Goal: Task Accomplishment & Management: Manage account settings

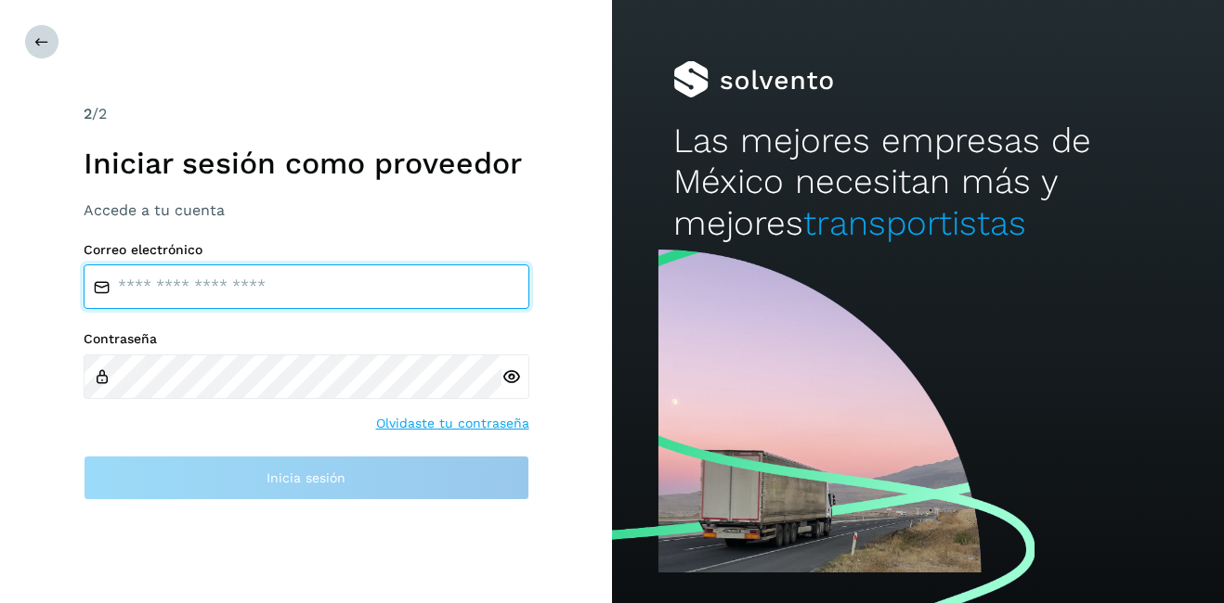
type input "**********"
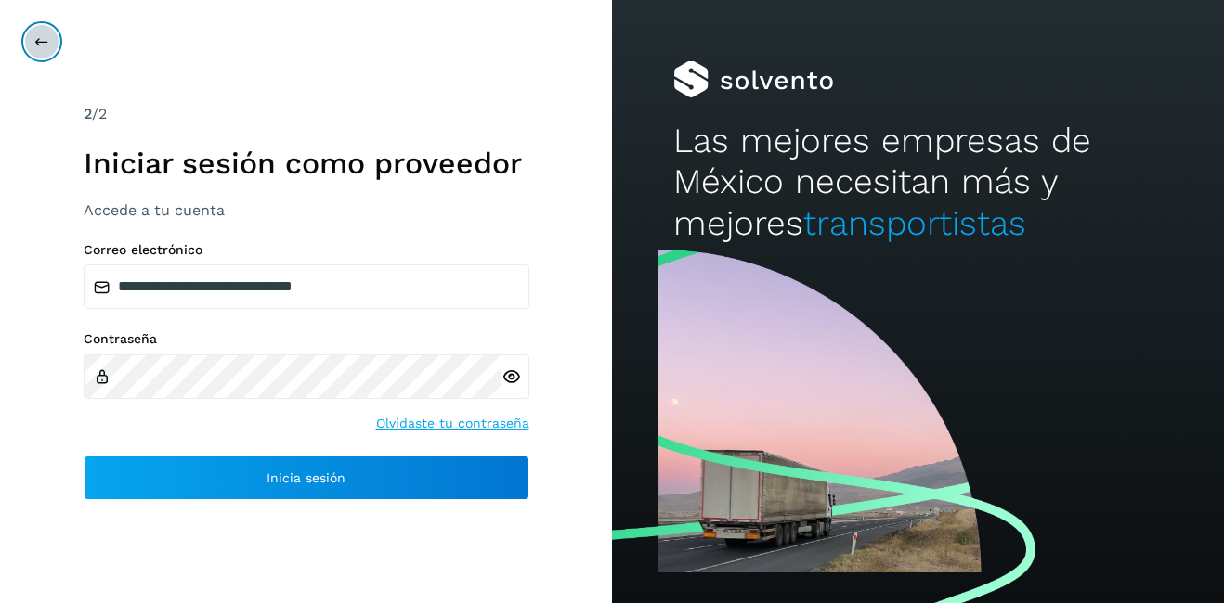
drag, startPoint x: 42, startPoint y: 42, endPoint x: 43, endPoint y: 56, distance: 14.0
click at [42, 43] on icon at bounding box center [41, 41] width 15 height 15
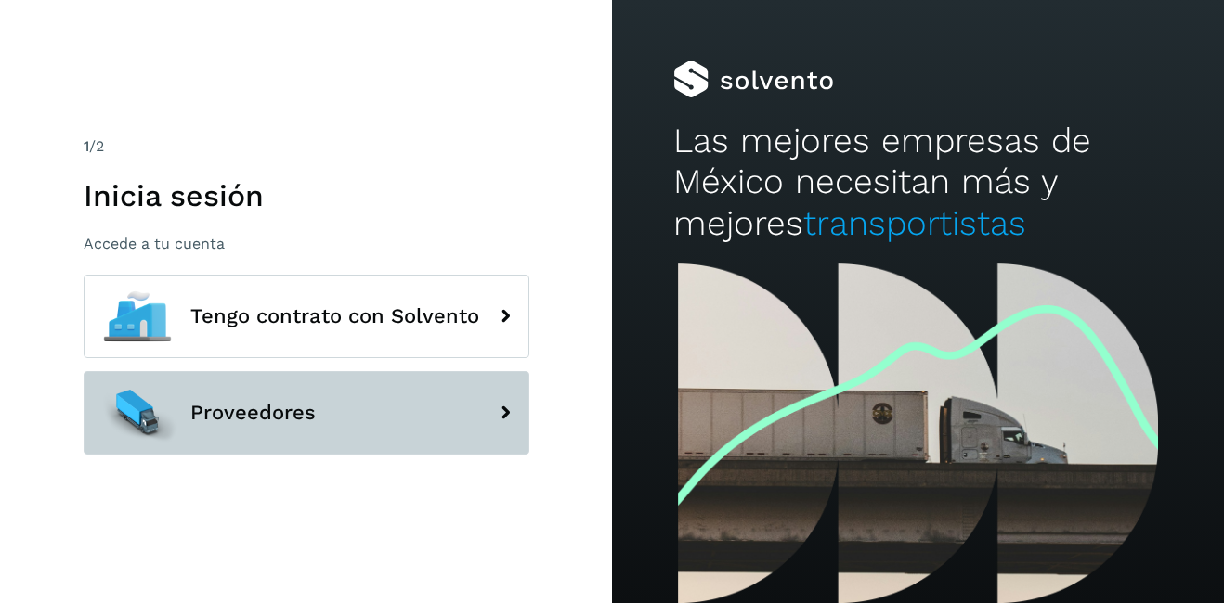
click at [278, 420] on span "Proveedores" at bounding box center [252, 413] width 125 height 22
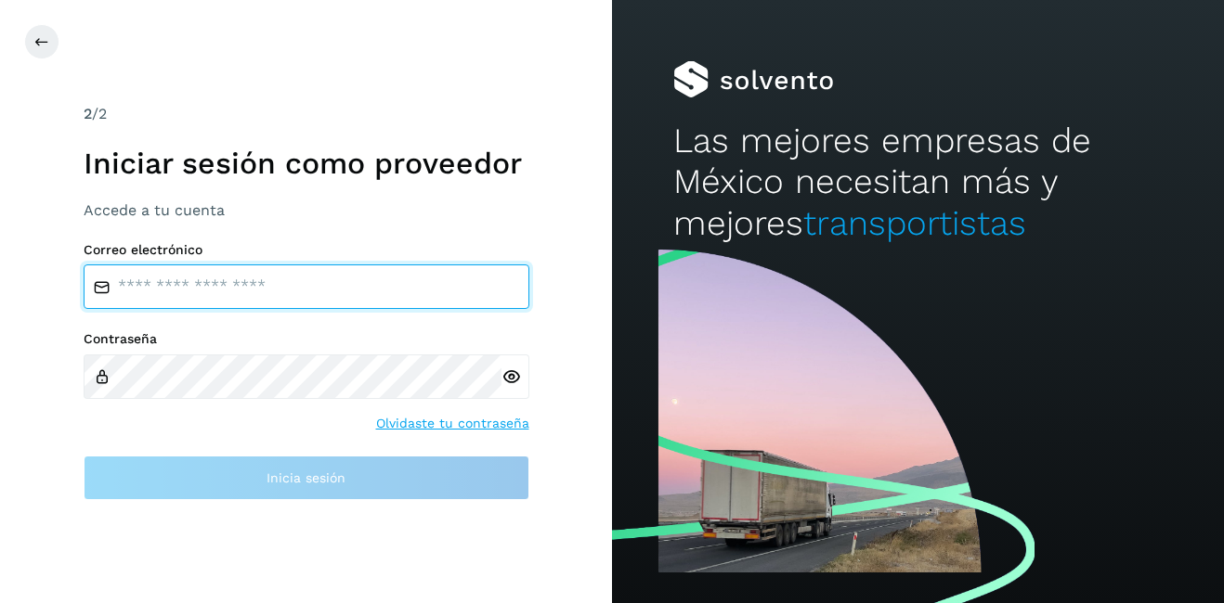
type input "**********"
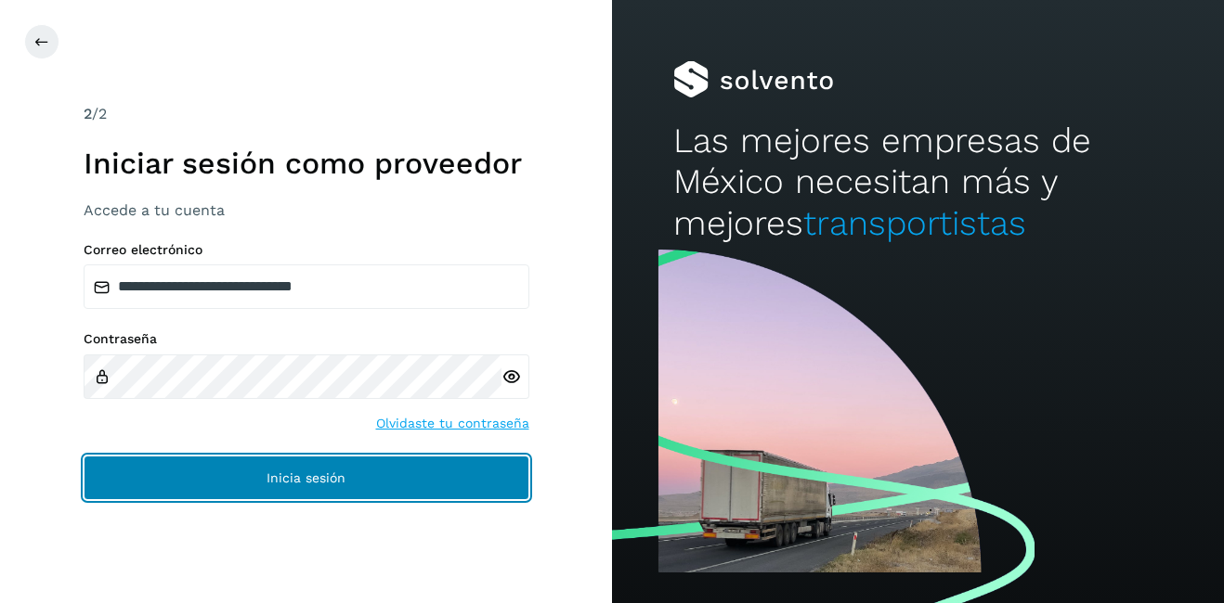
click at [314, 486] on button "Inicia sesión" at bounding box center [307, 478] width 446 height 45
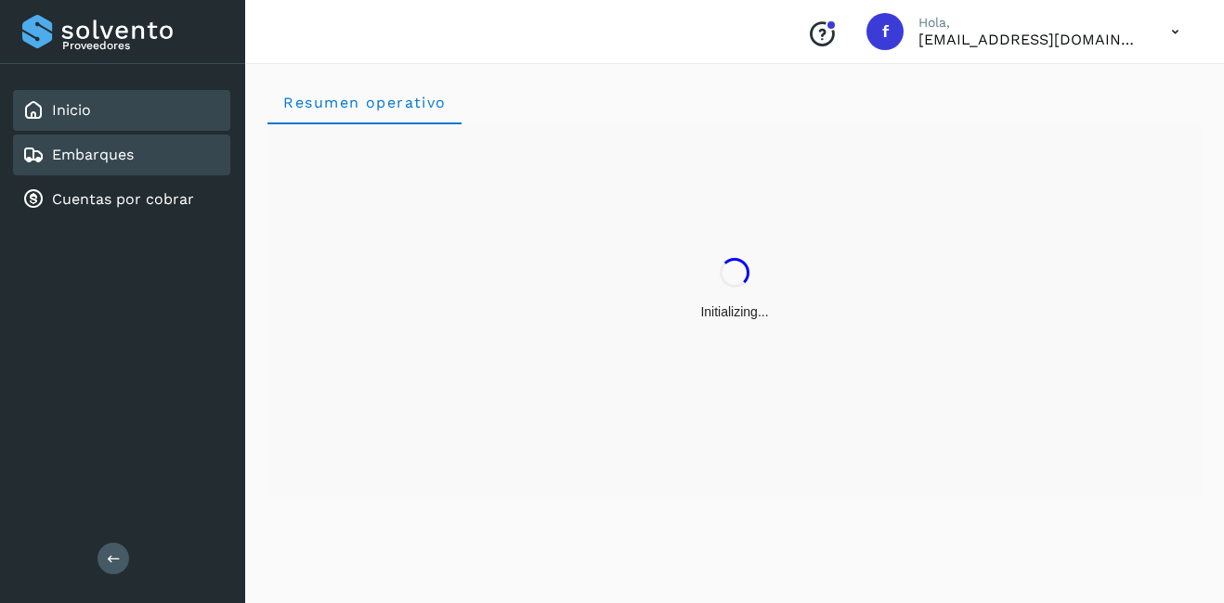
click at [71, 160] on link "Embarques" at bounding box center [93, 155] width 82 height 18
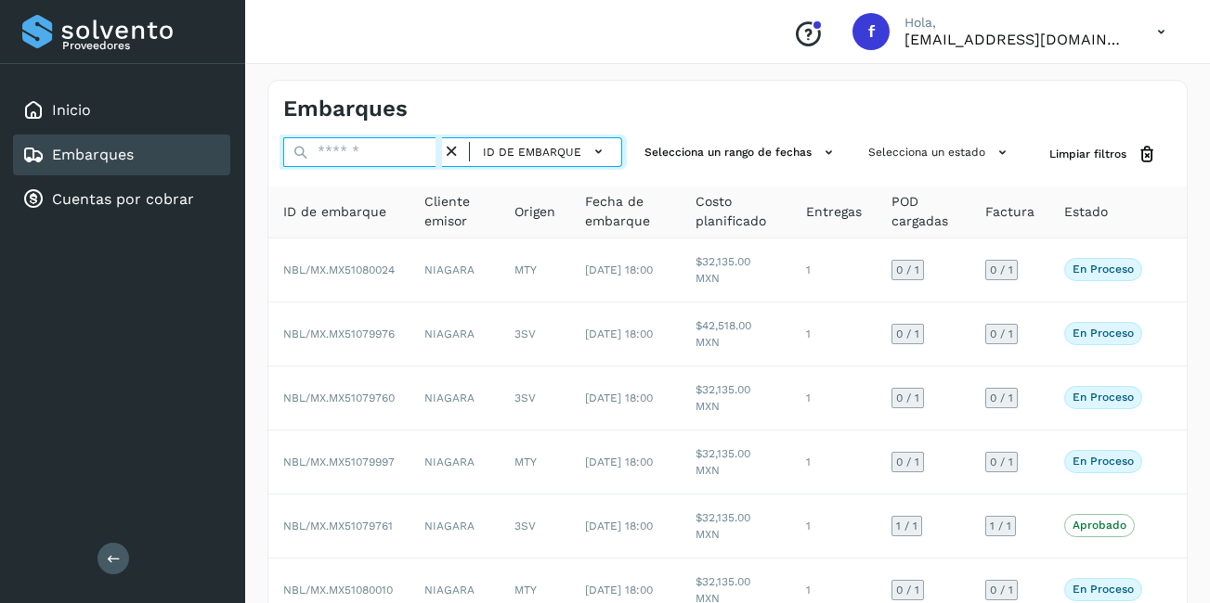
click at [363, 148] on input "text" at bounding box center [362, 152] width 159 height 30
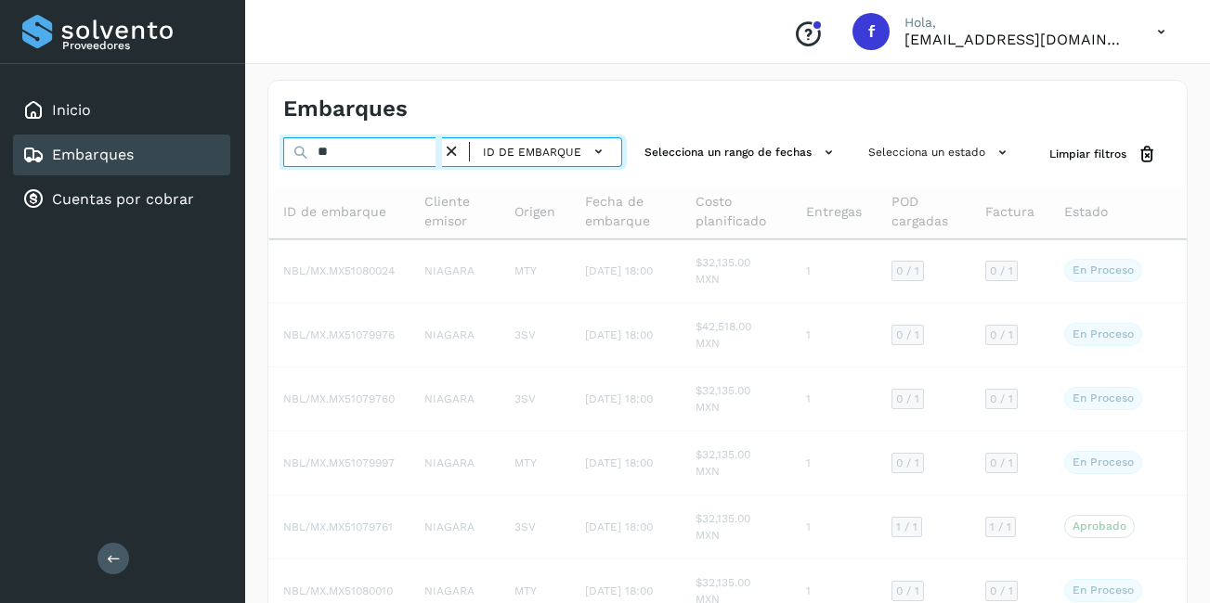
type input "*"
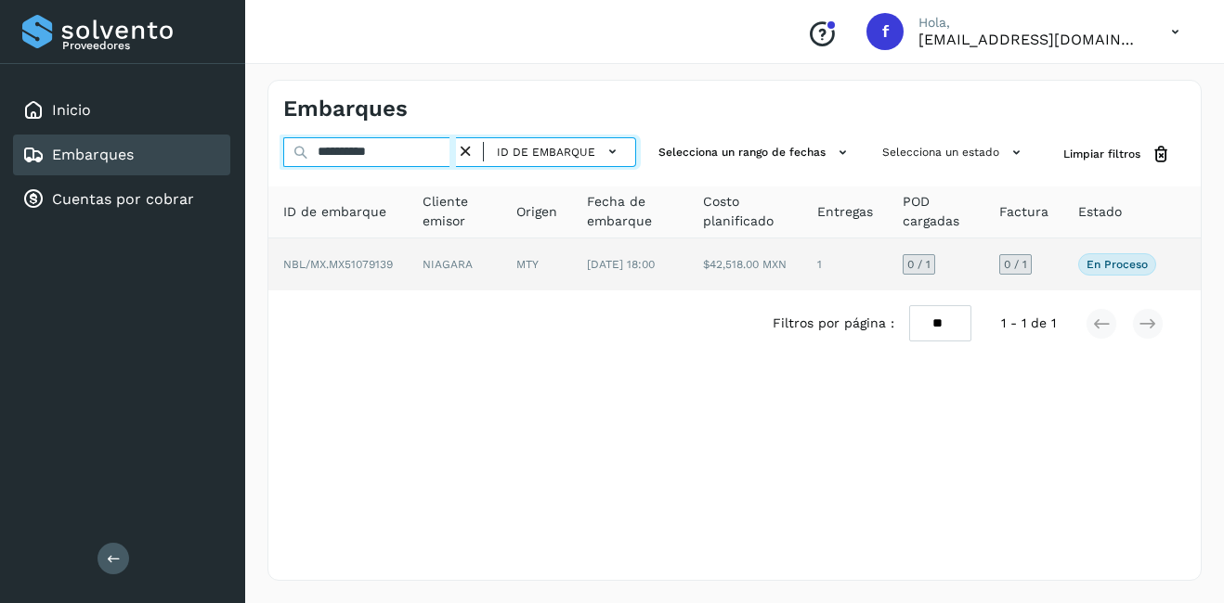
type input "**********"
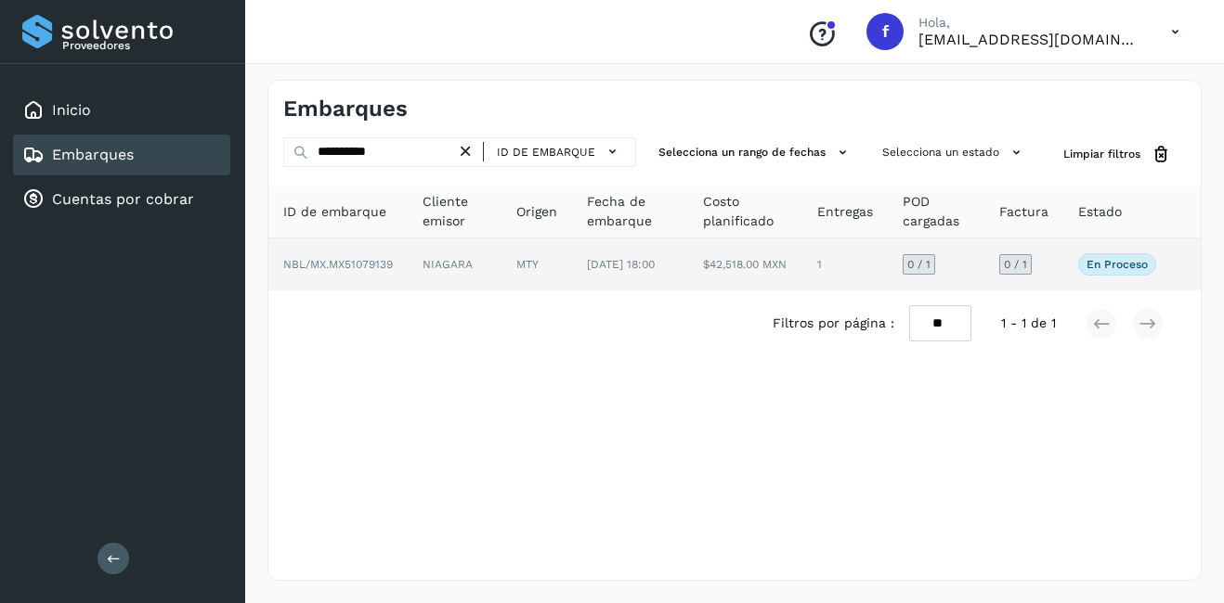
click at [447, 262] on td "NIAGARA" at bounding box center [455, 265] width 94 height 52
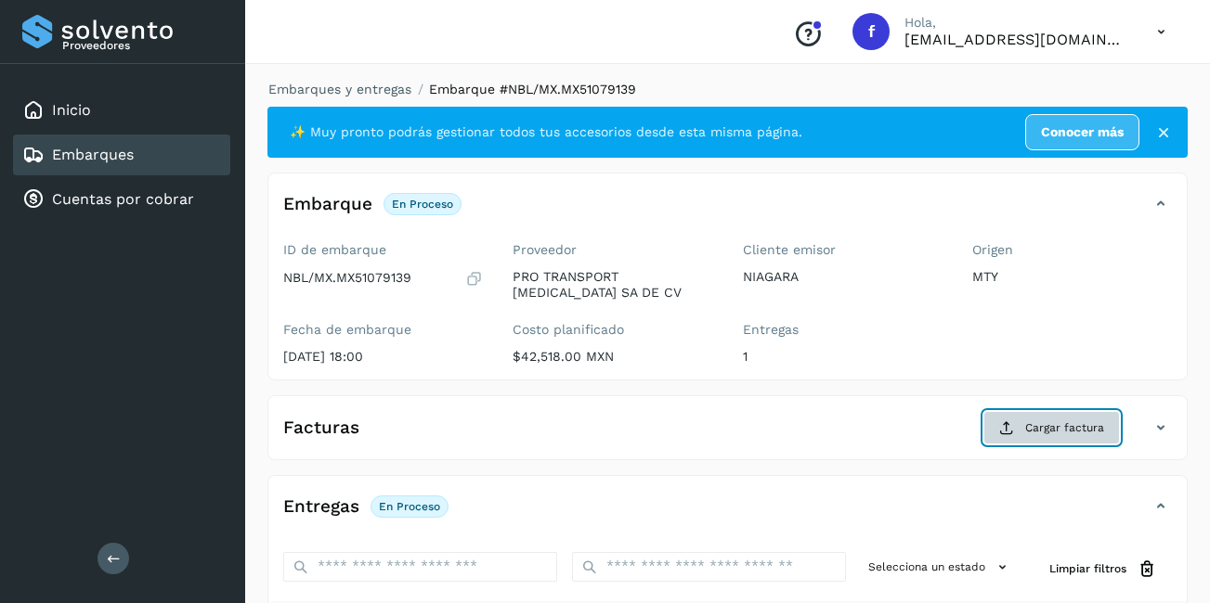
click at [1020, 421] on button "Cargar factura" at bounding box center [1051, 427] width 136 height 33
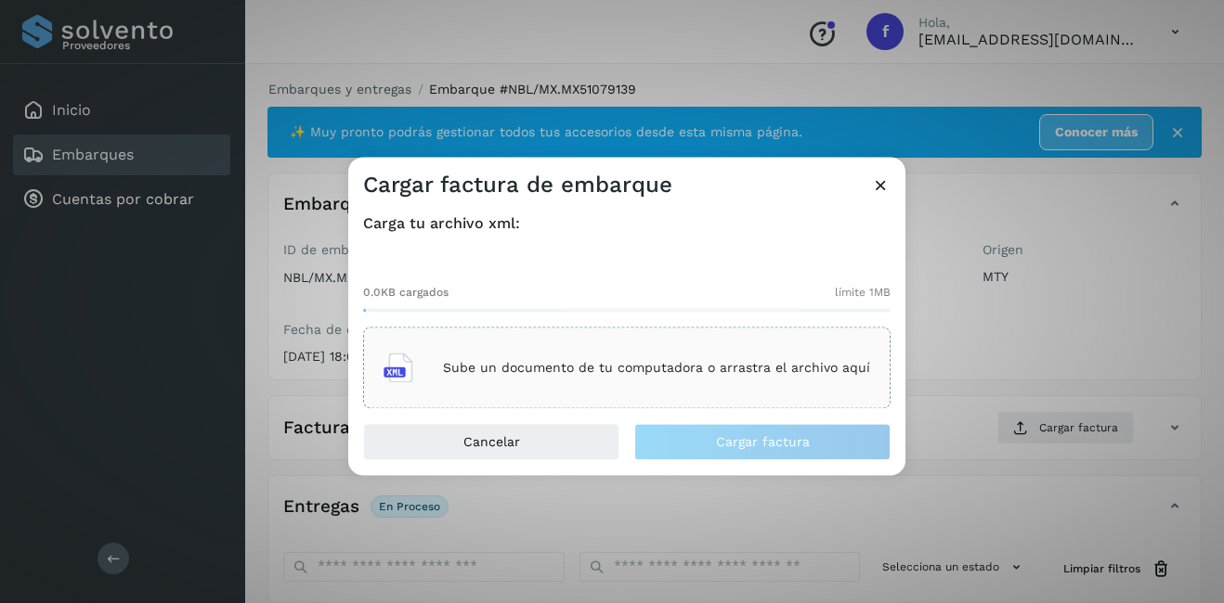
click at [650, 352] on div "Sube un documento de tu computadora o arrastra el archivo aquí" at bounding box center [626, 368] width 486 height 50
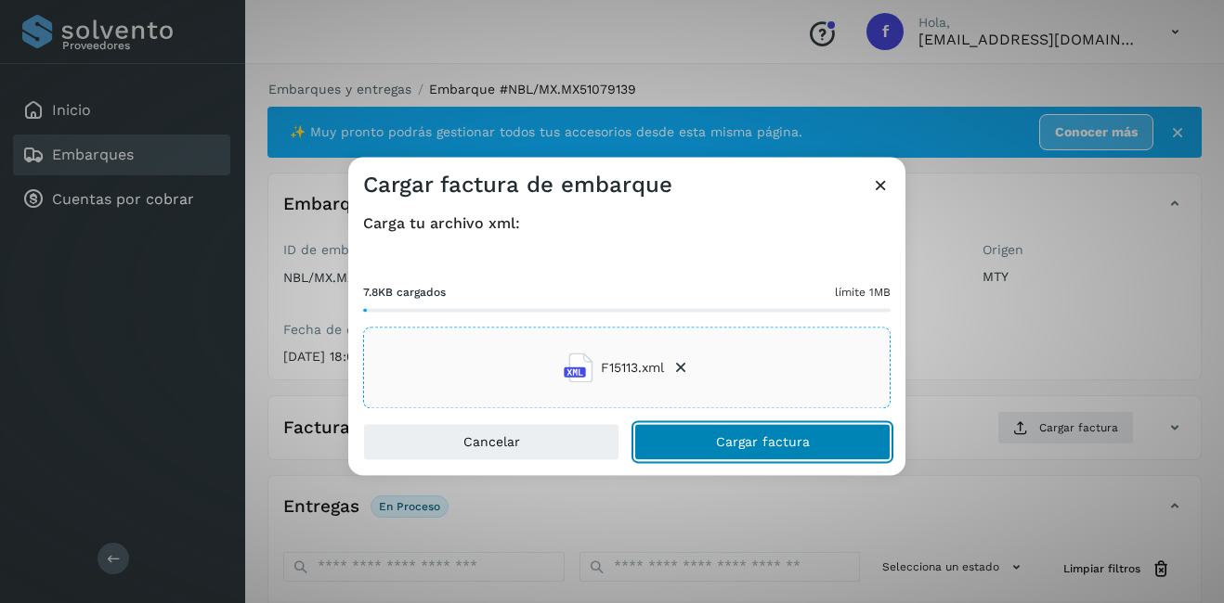
click at [726, 445] on span "Cargar factura" at bounding box center [763, 442] width 94 height 13
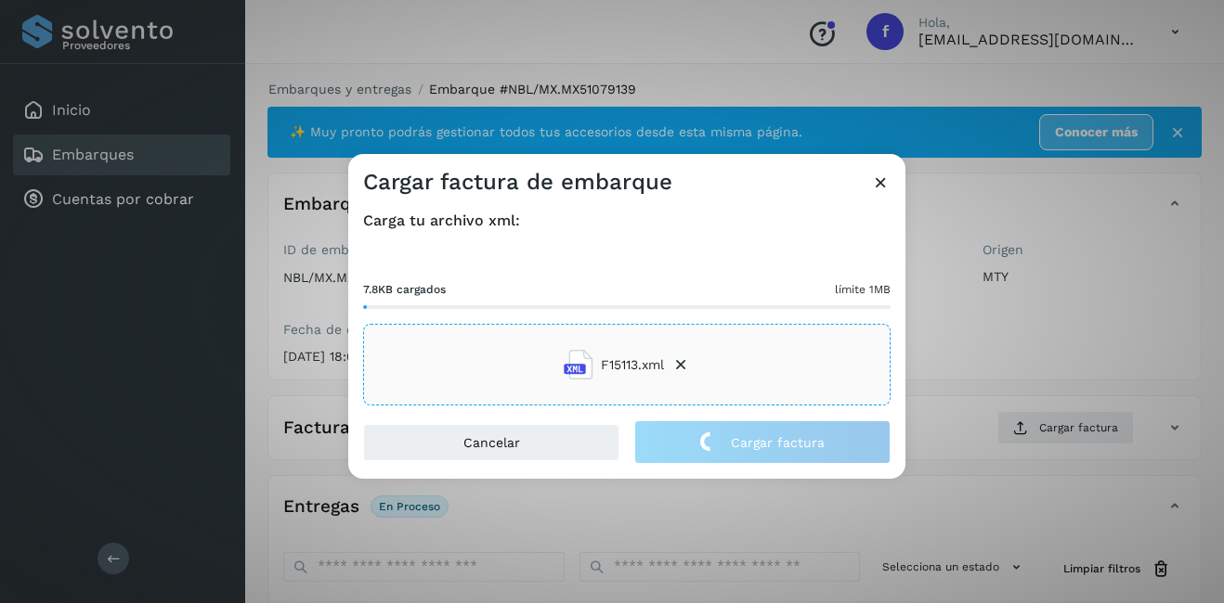
click at [1081, 395] on div "Cargar factura de embarque Carga tu archivo xml: 7.8KB cargados límite 1MB F151…" at bounding box center [612, 301] width 1224 height 603
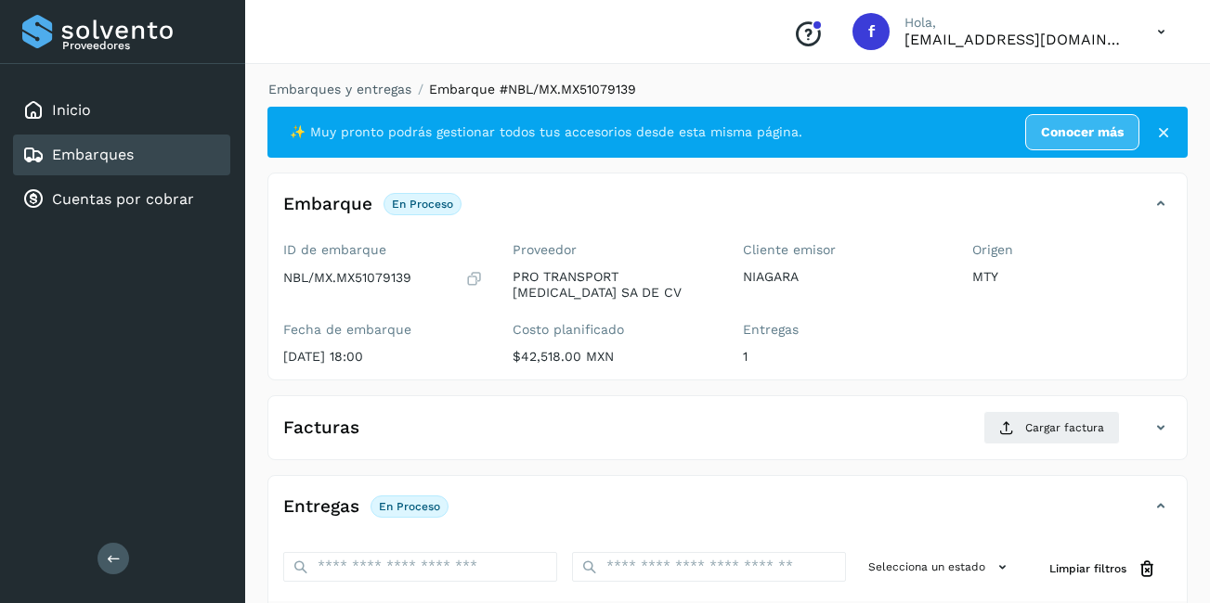
scroll to position [293, 0]
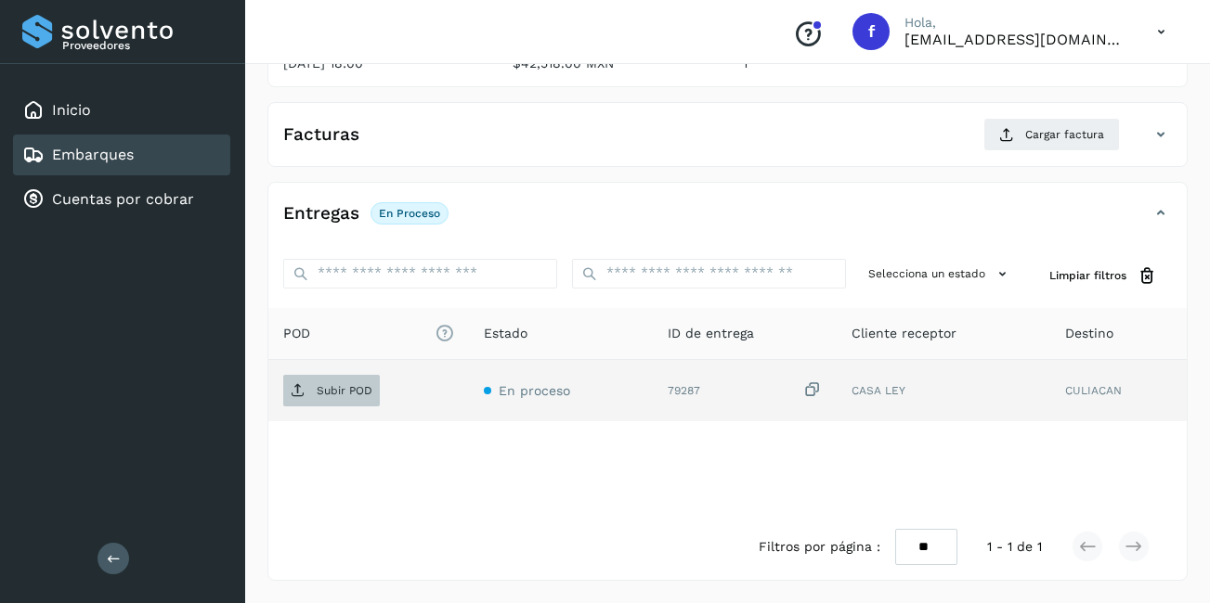
click at [349, 401] on span "Subir POD" at bounding box center [331, 391] width 97 height 30
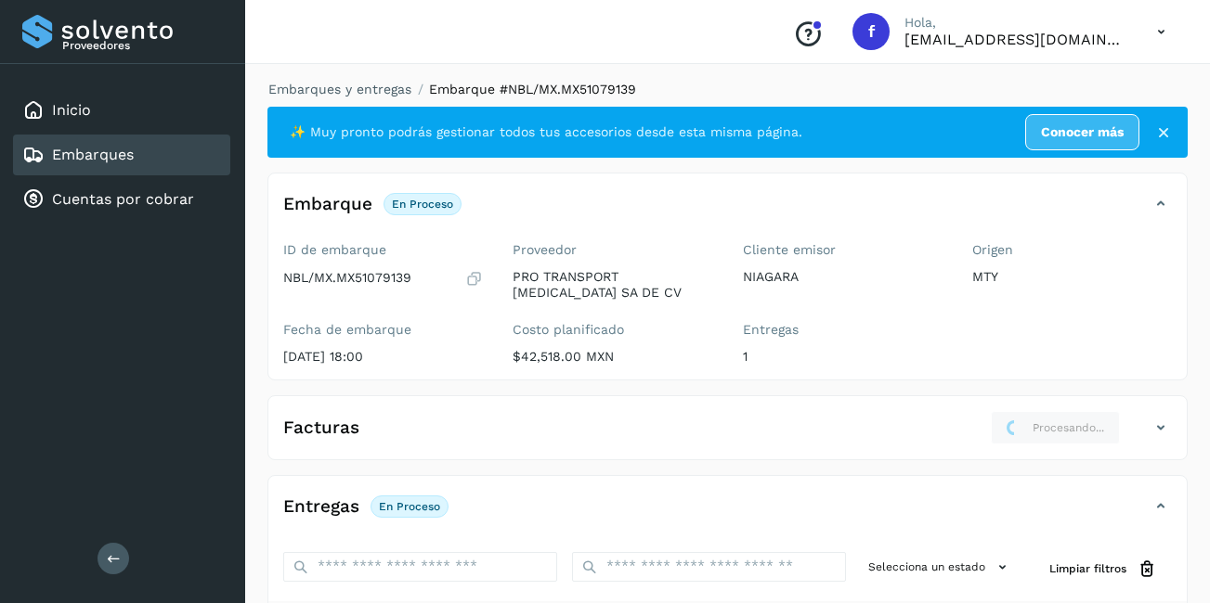
scroll to position [279, 0]
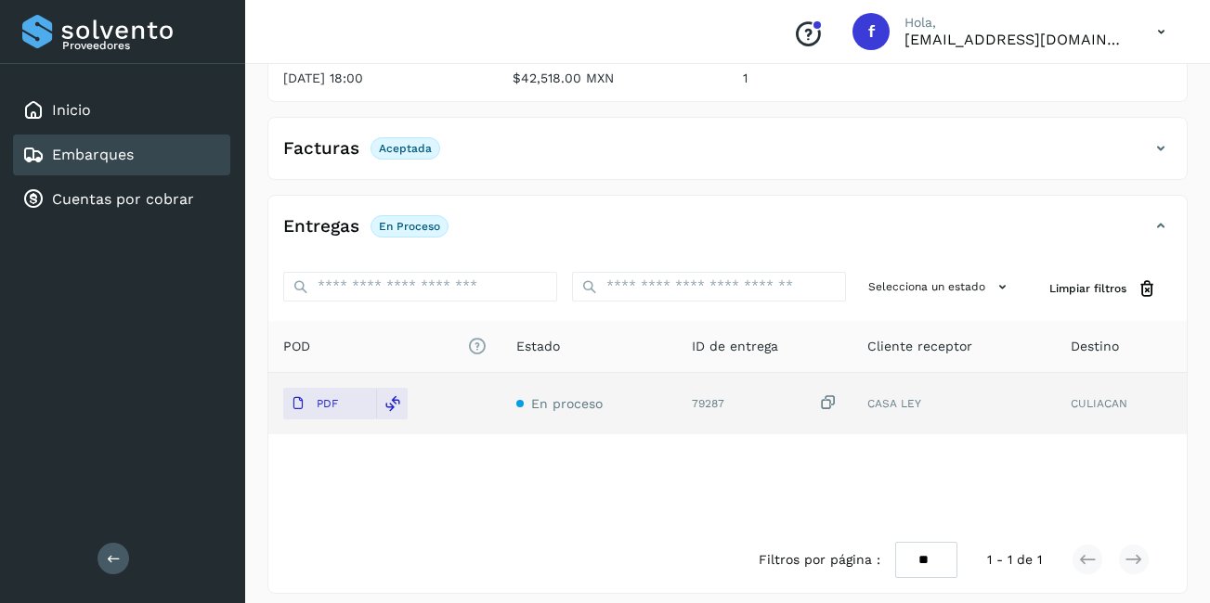
click at [80, 142] on div "Embarques" at bounding box center [121, 155] width 217 height 41
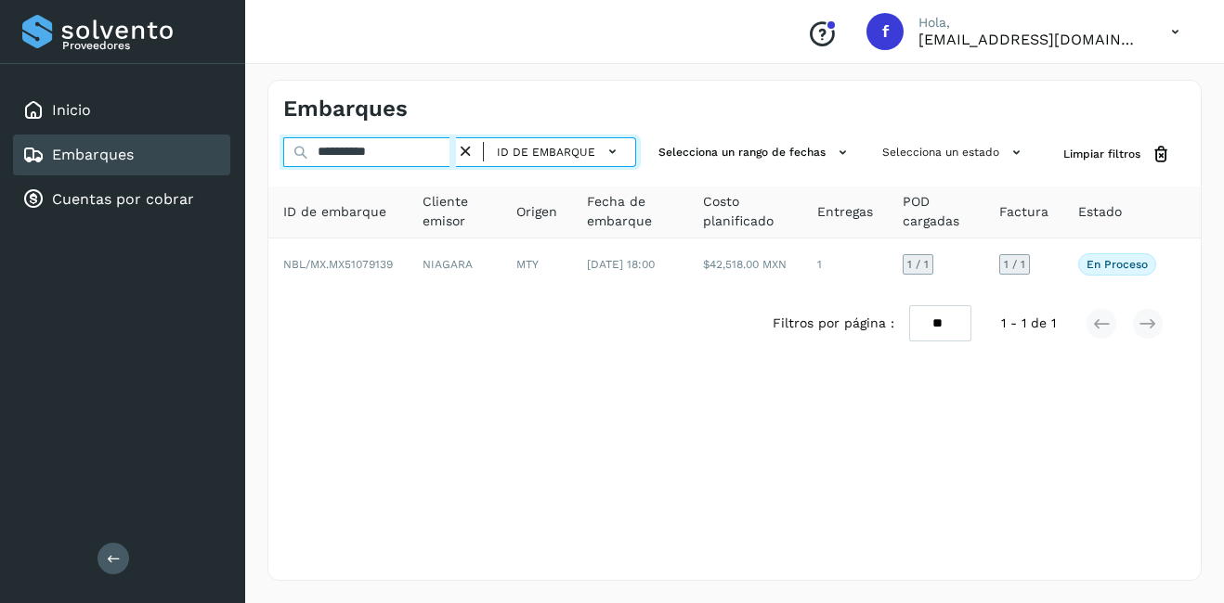
drag, startPoint x: 402, startPoint y: 157, endPoint x: 339, endPoint y: 170, distance: 64.5
click at [339, 170] on div "**********" at bounding box center [459, 154] width 353 height 34
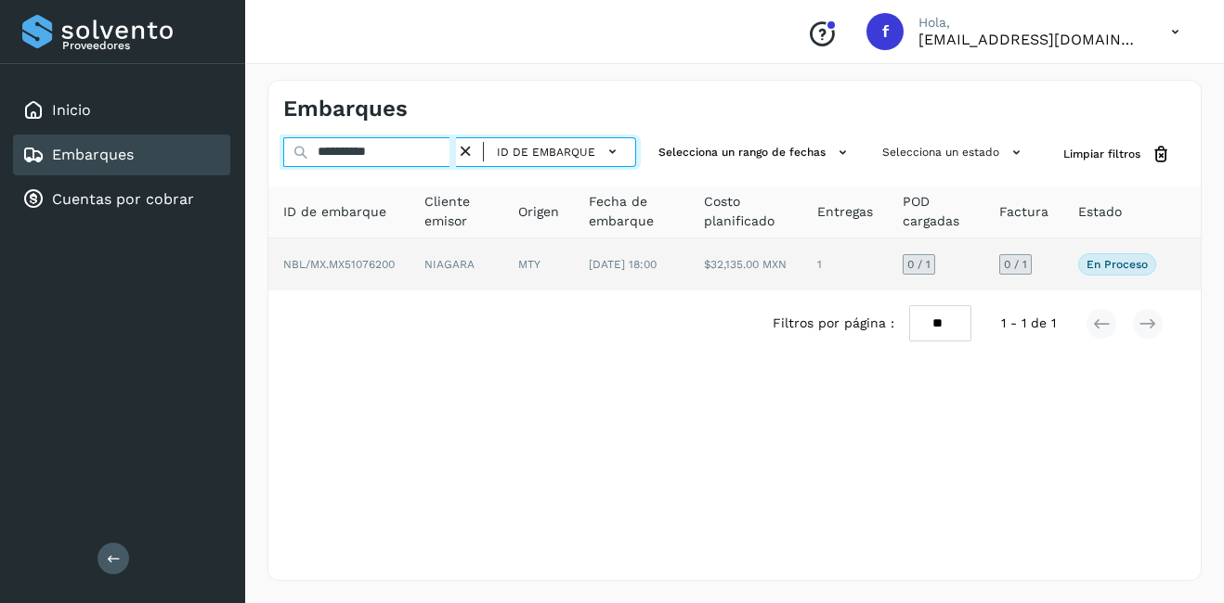
type input "**********"
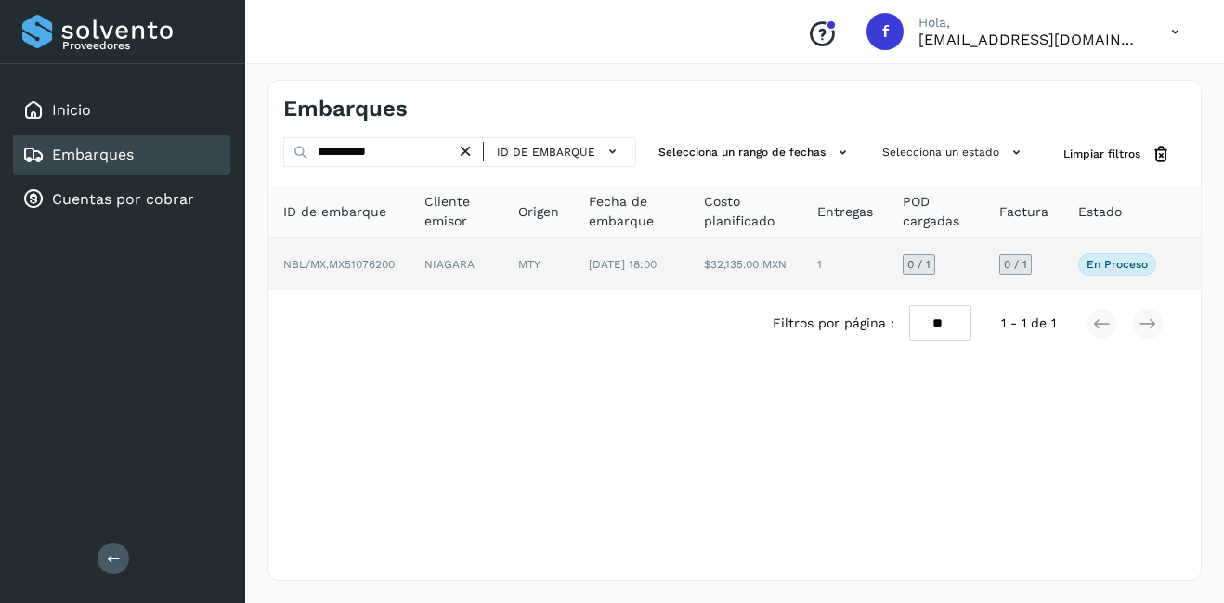
click at [444, 274] on td "NIAGARA" at bounding box center [456, 265] width 94 height 52
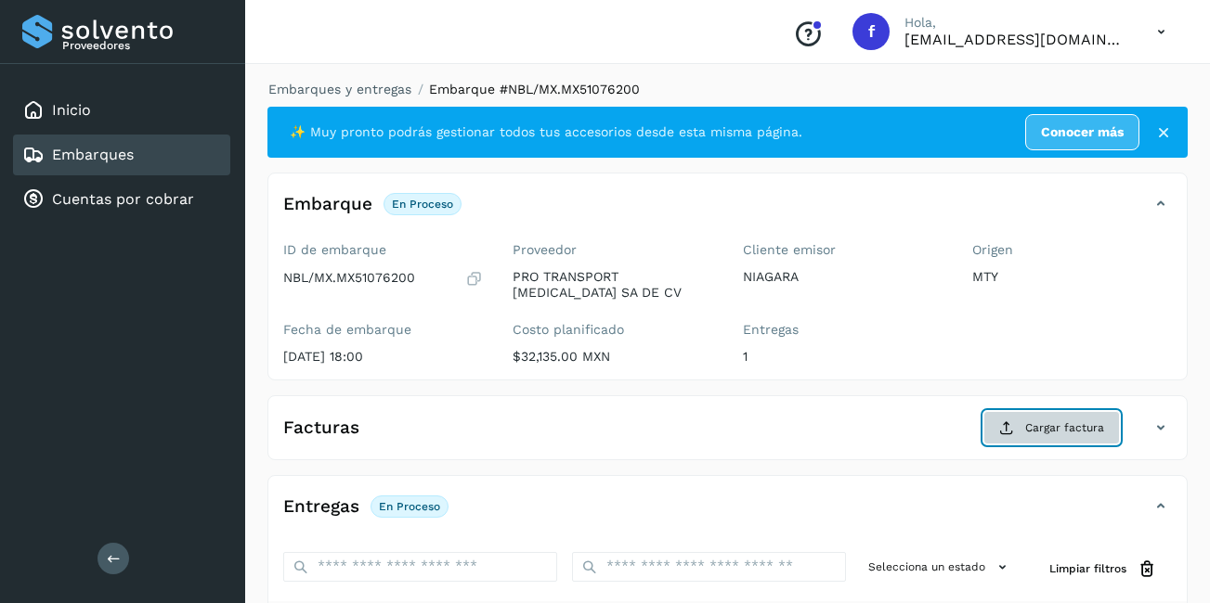
click at [1069, 430] on span "Cargar factura" at bounding box center [1064, 428] width 79 height 17
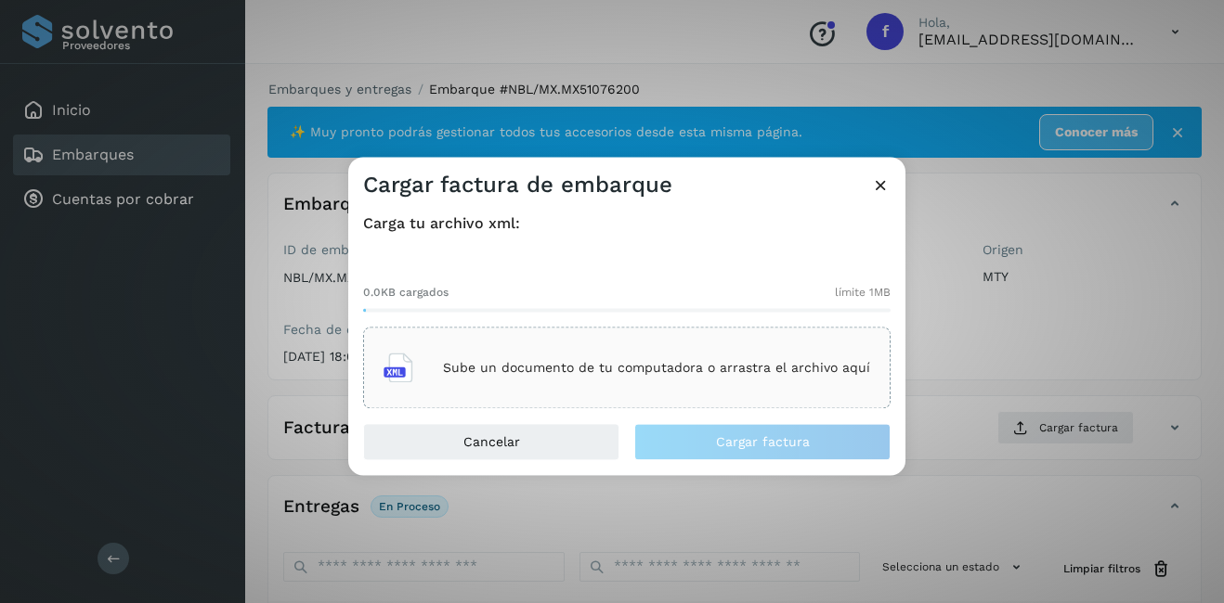
click at [676, 360] on div "Sube un documento de tu computadora o arrastra el archivo aquí" at bounding box center [626, 368] width 486 height 50
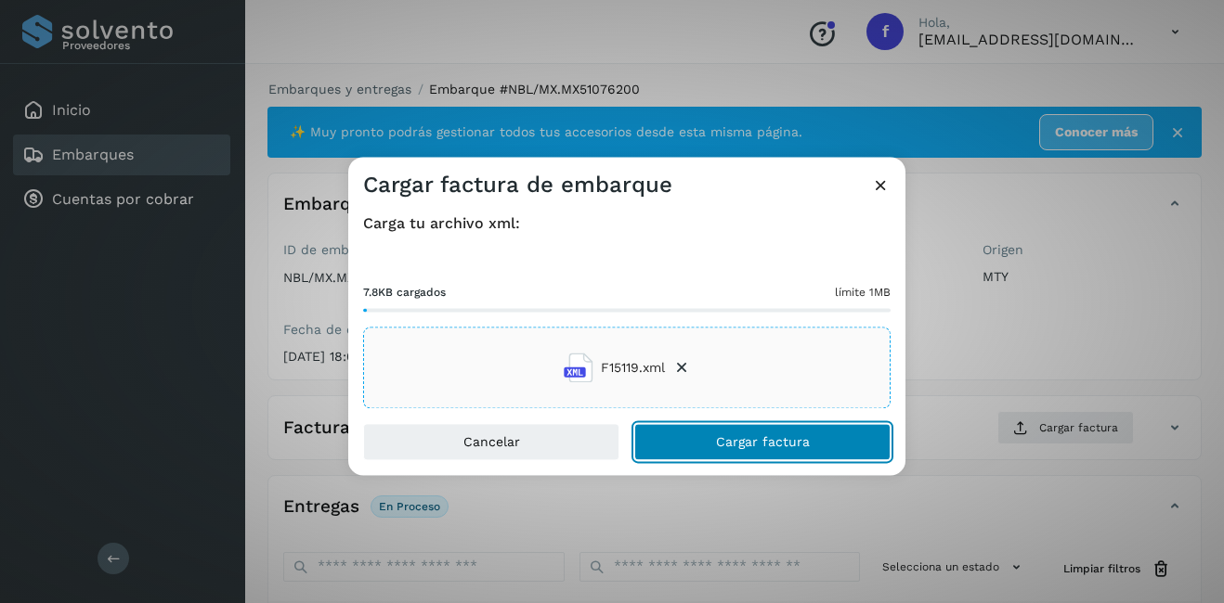
click at [771, 426] on button "Cargar factura" at bounding box center [762, 442] width 256 height 37
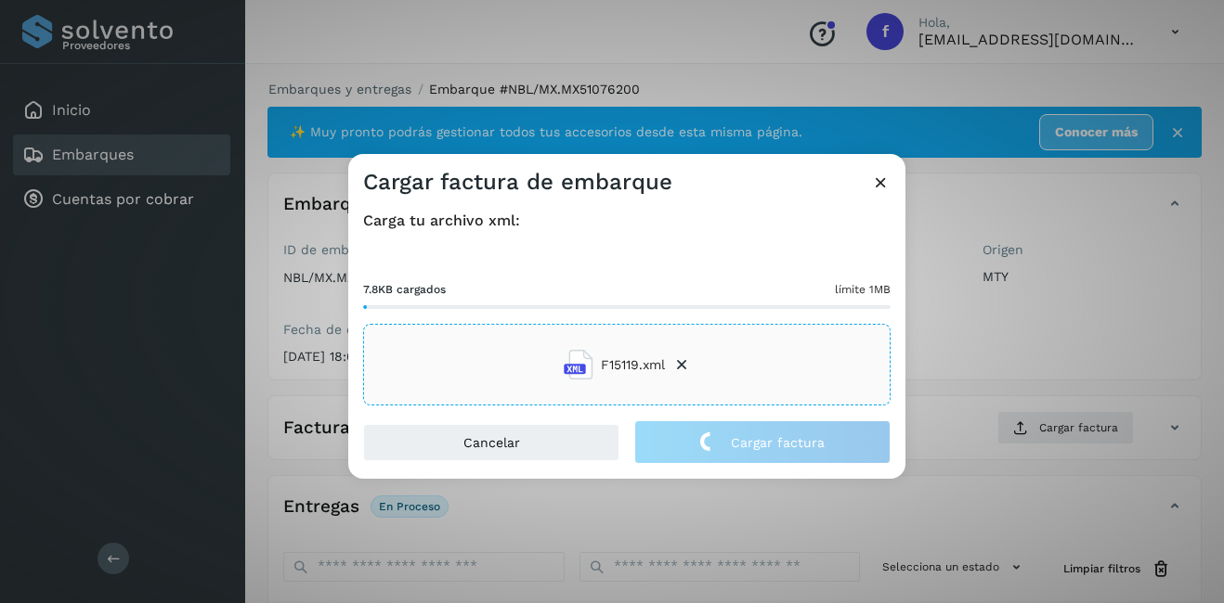
click at [1023, 341] on div "Cargar factura de embarque Carga tu archivo xml: 7.8KB cargados límite 1MB F151…" at bounding box center [612, 301] width 1224 height 603
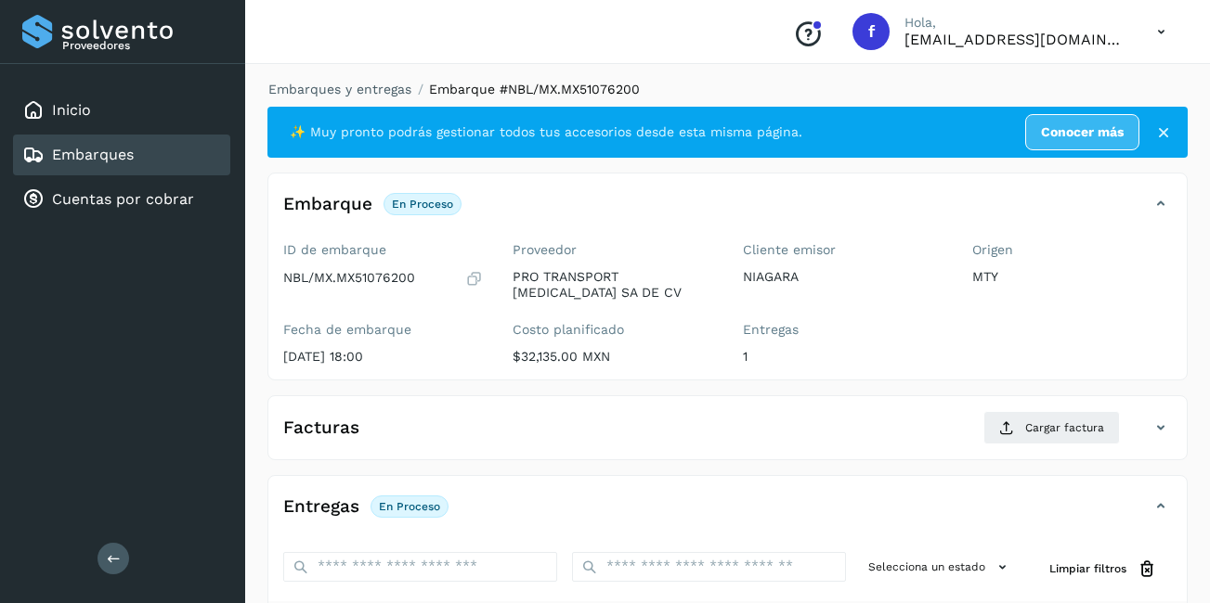
scroll to position [293, 0]
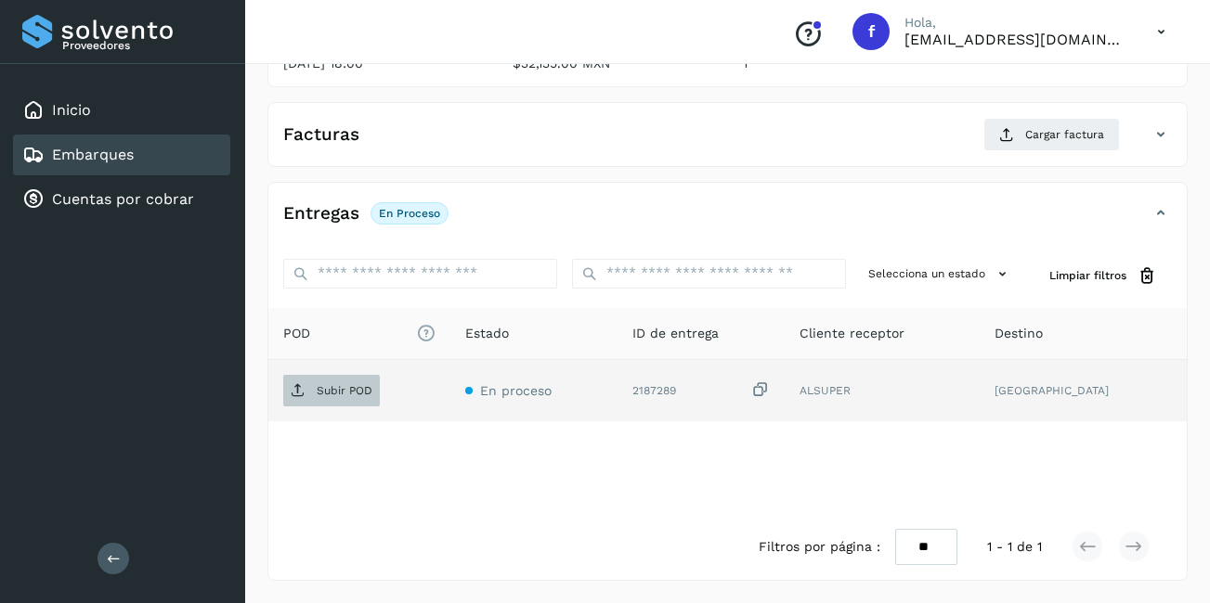
click at [346, 381] on span "Subir POD" at bounding box center [331, 391] width 97 height 30
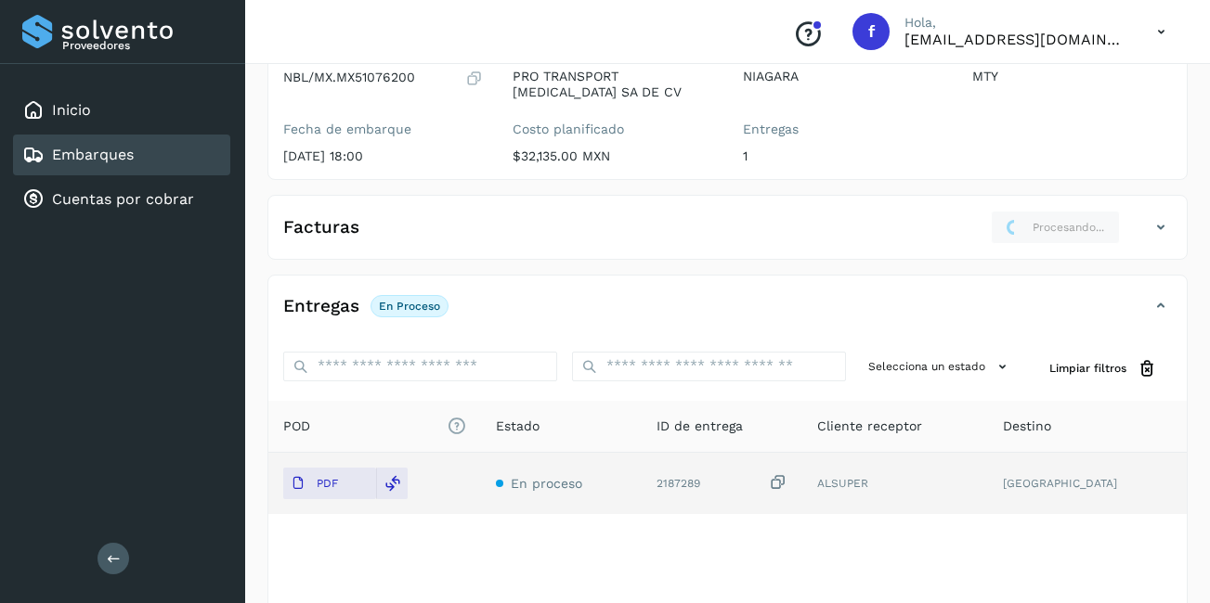
scroll to position [0, 0]
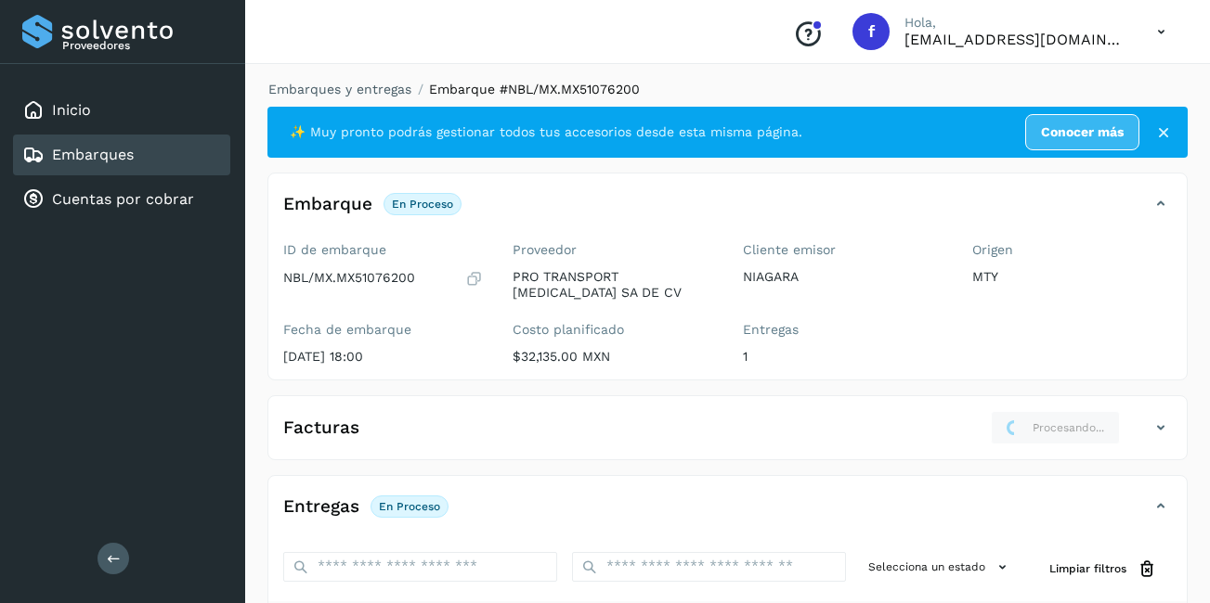
click at [86, 159] on link "Embarques" at bounding box center [93, 155] width 82 height 18
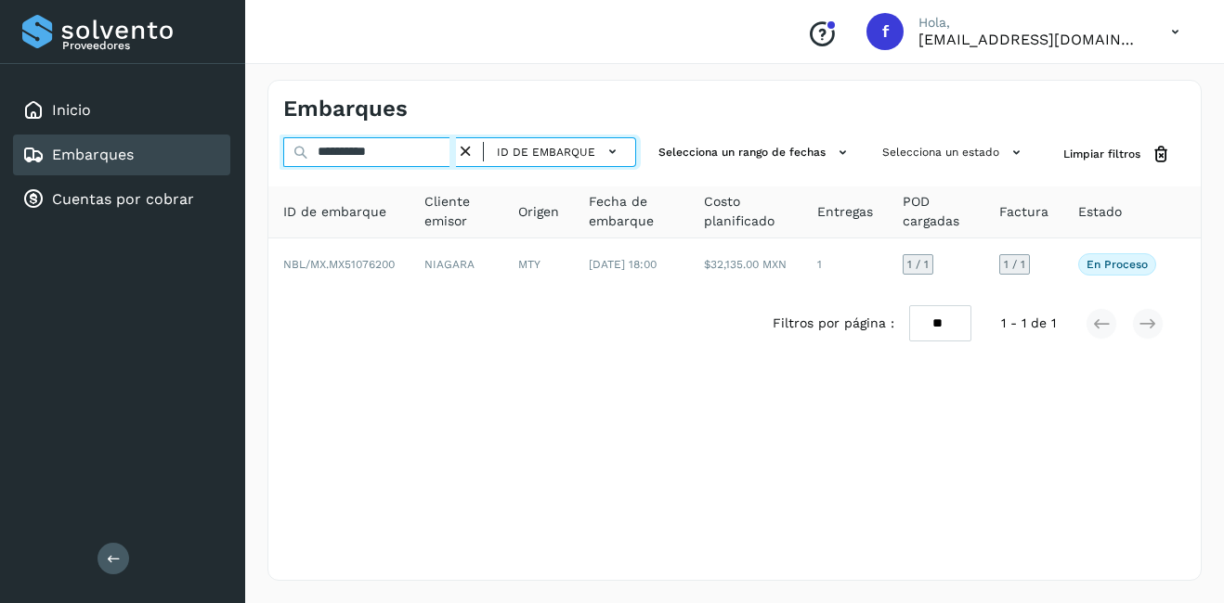
drag, startPoint x: 428, startPoint y: 160, endPoint x: 336, endPoint y: 172, distance: 92.7
click at [336, 172] on div "**********" at bounding box center [734, 246] width 932 height 219
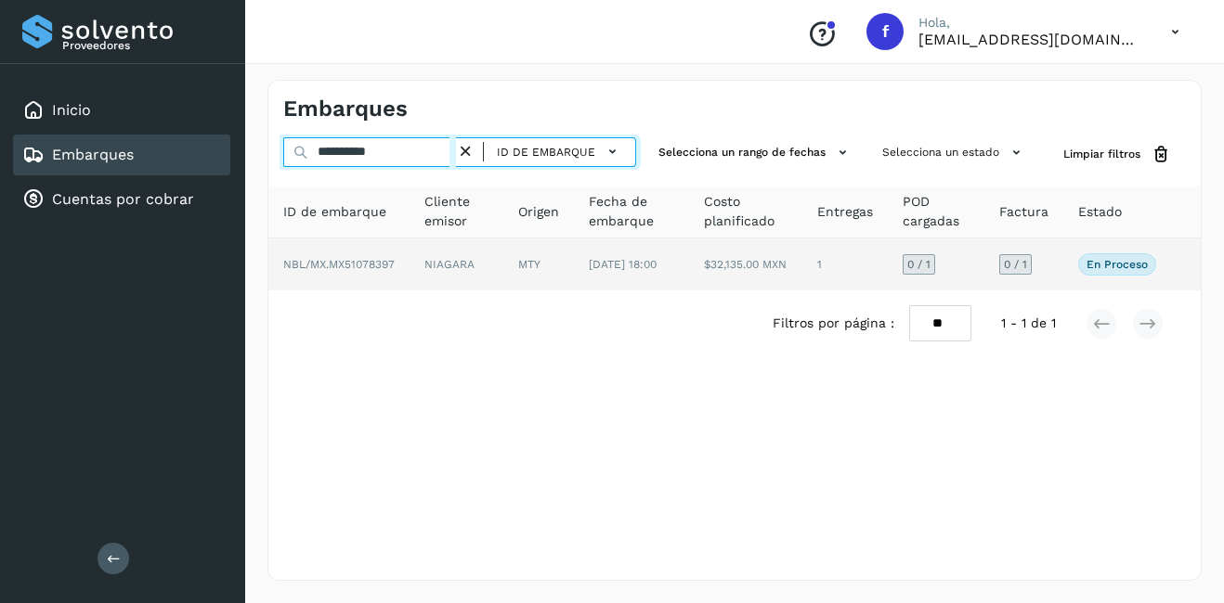
type input "**********"
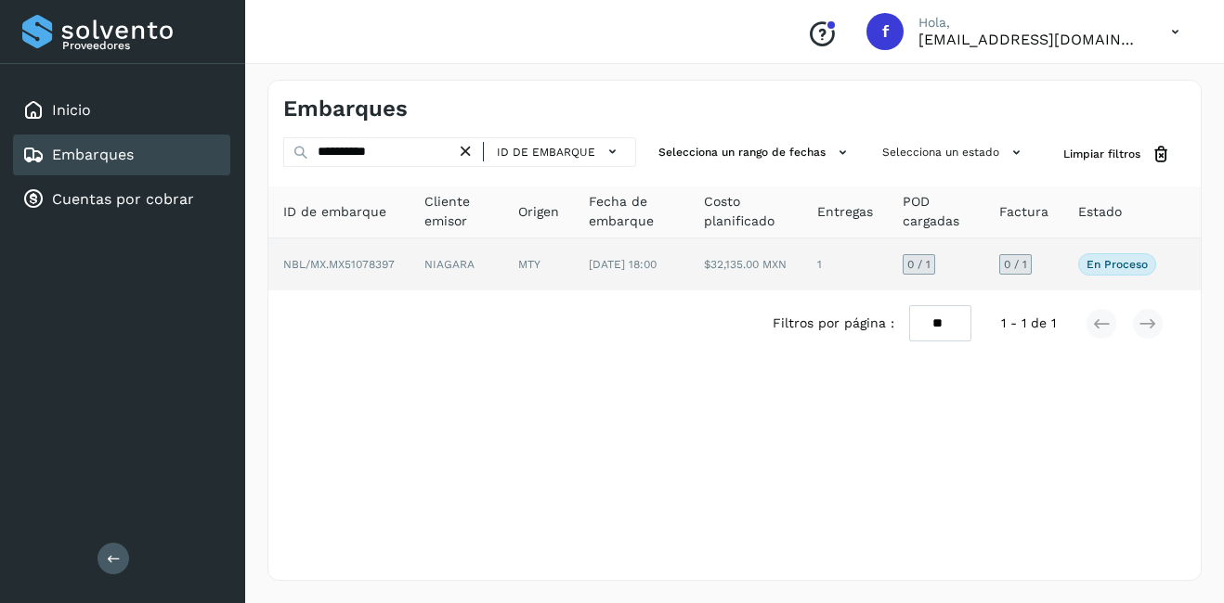
click at [481, 267] on td "NIAGARA" at bounding box center [456, 265] width 94 height 52
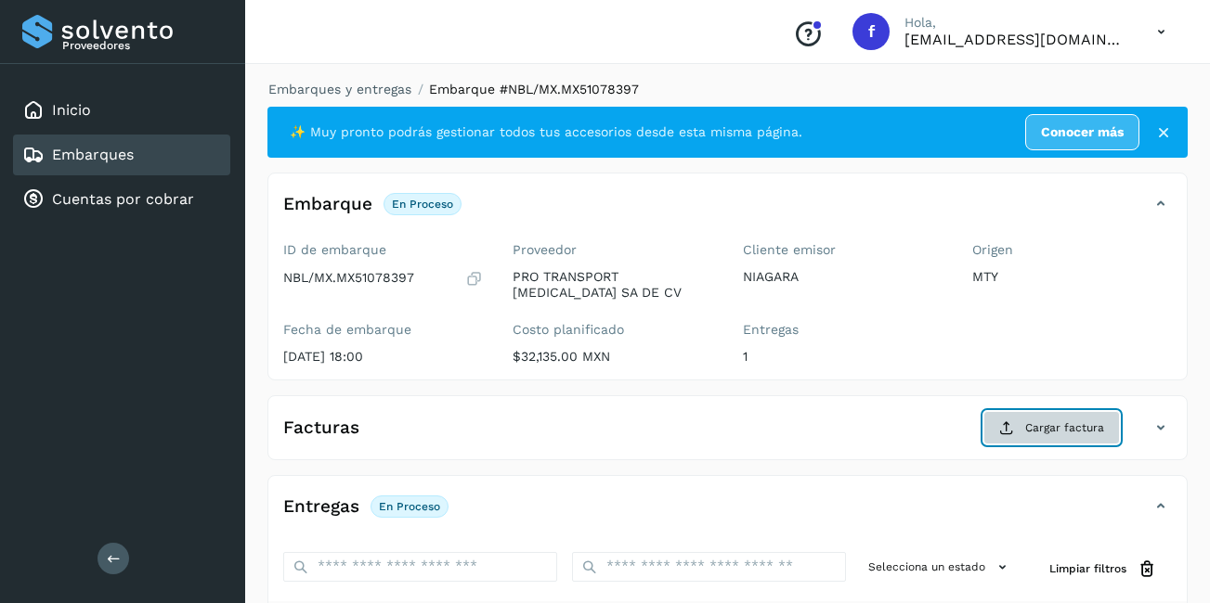
click at [1052, 428] on span "Cargar factura" at bounding box center [1064, 428] width 79 height 17
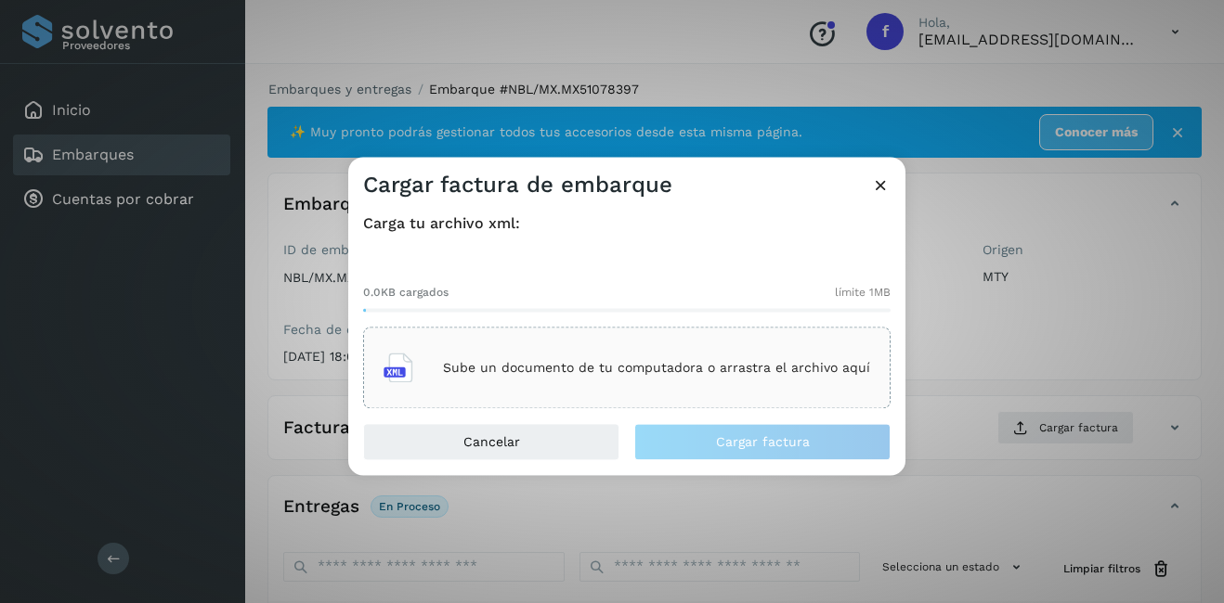
click at [579, 391] on div "Sube un documento de tu computadora o arrastra el archivo aquí" at bounding box center [626, 368] width 486 height 50
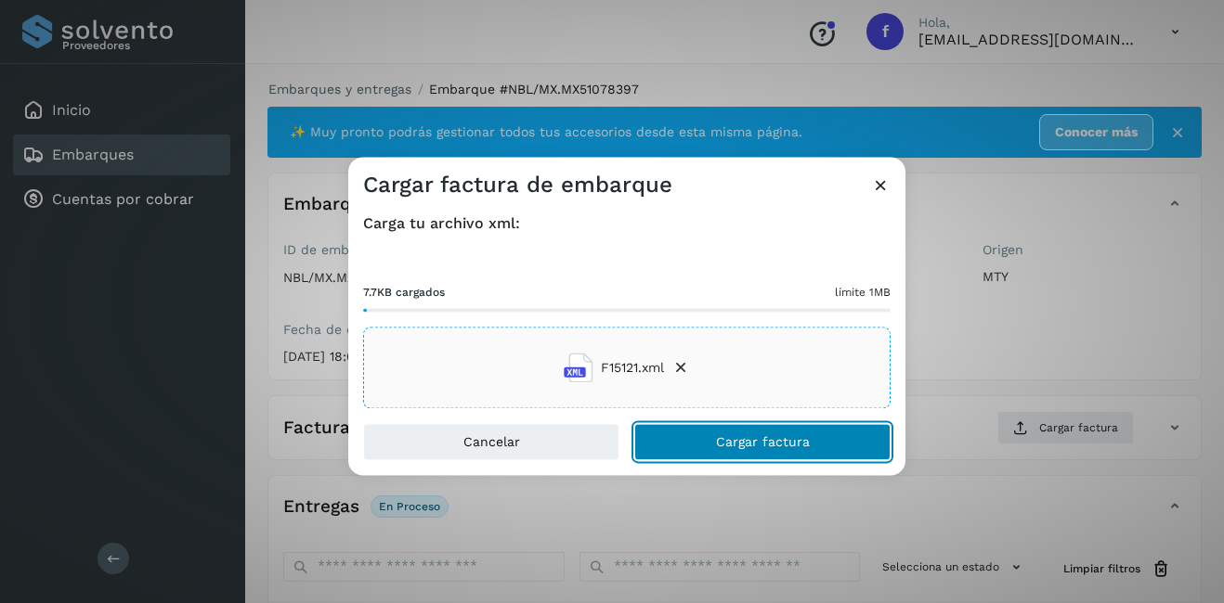
click at [773, 452] on button "Cargar factura" at bounding box center [762, 442] width 256 height 37
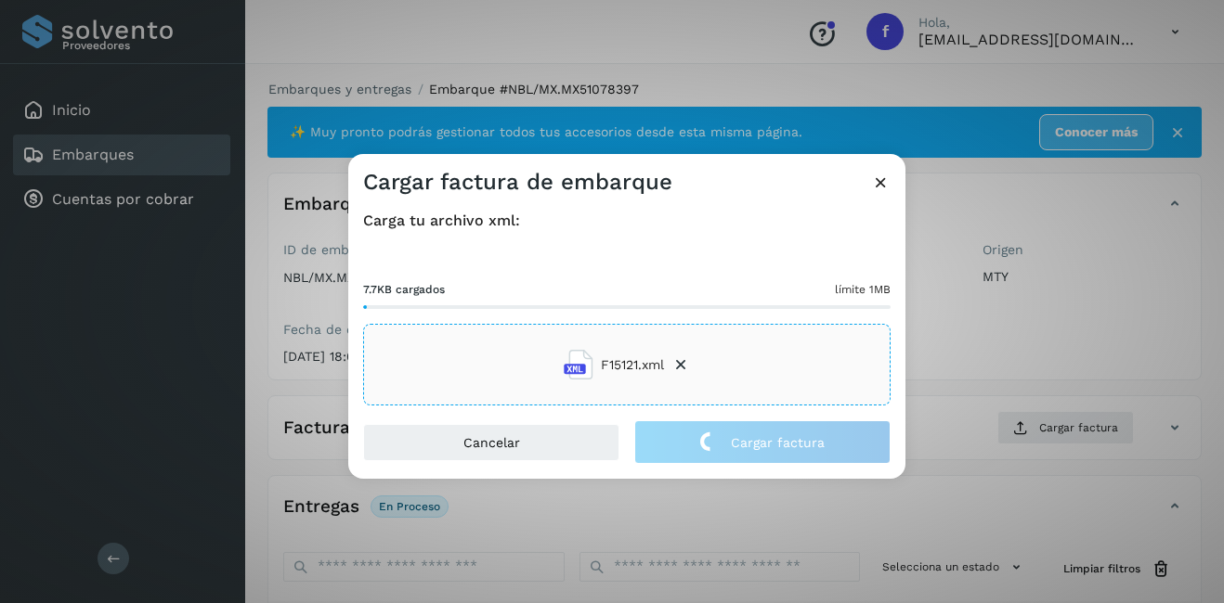
click at [1105, 336] on div "Cargar factura de embarque Carga tu archivo xml: 7.7KB cargados límite 1MB F151…" at bounding box center [612, 301] width 1224 height 603
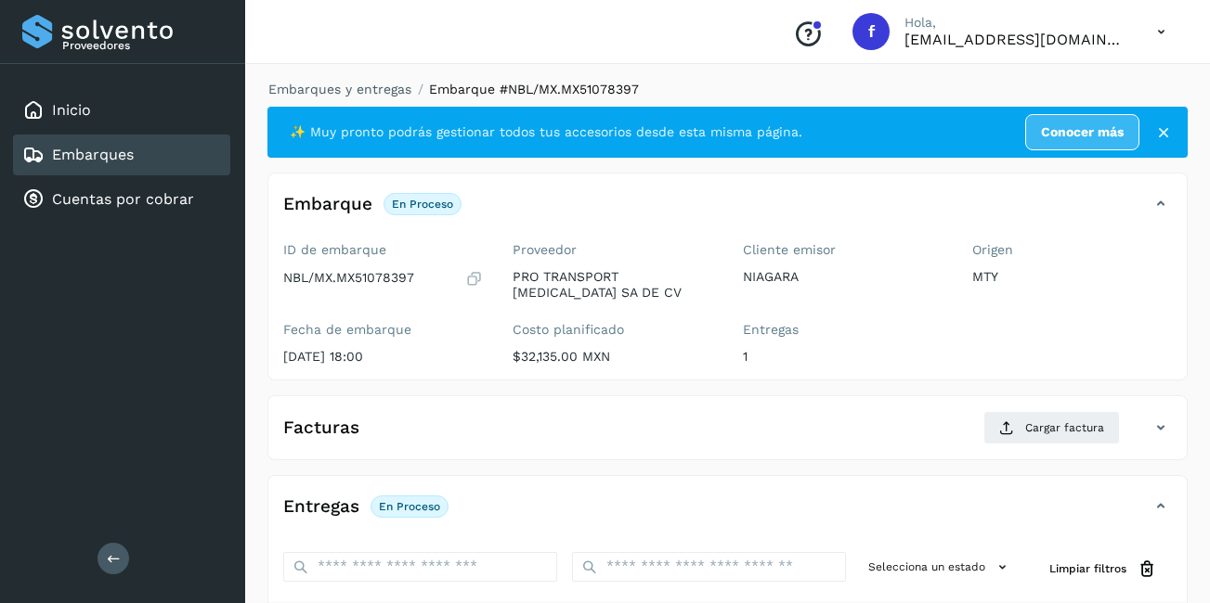
scroll to position [293, 0]
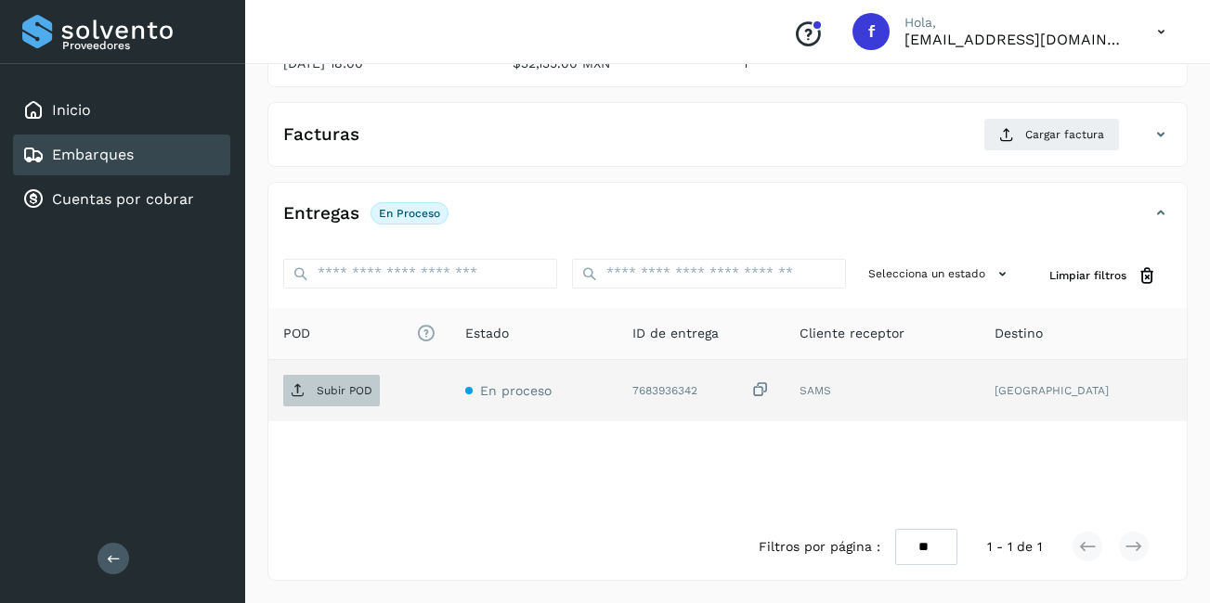
click at [305, 389] on icon at bounding box center [298, 390] width 15 height 15
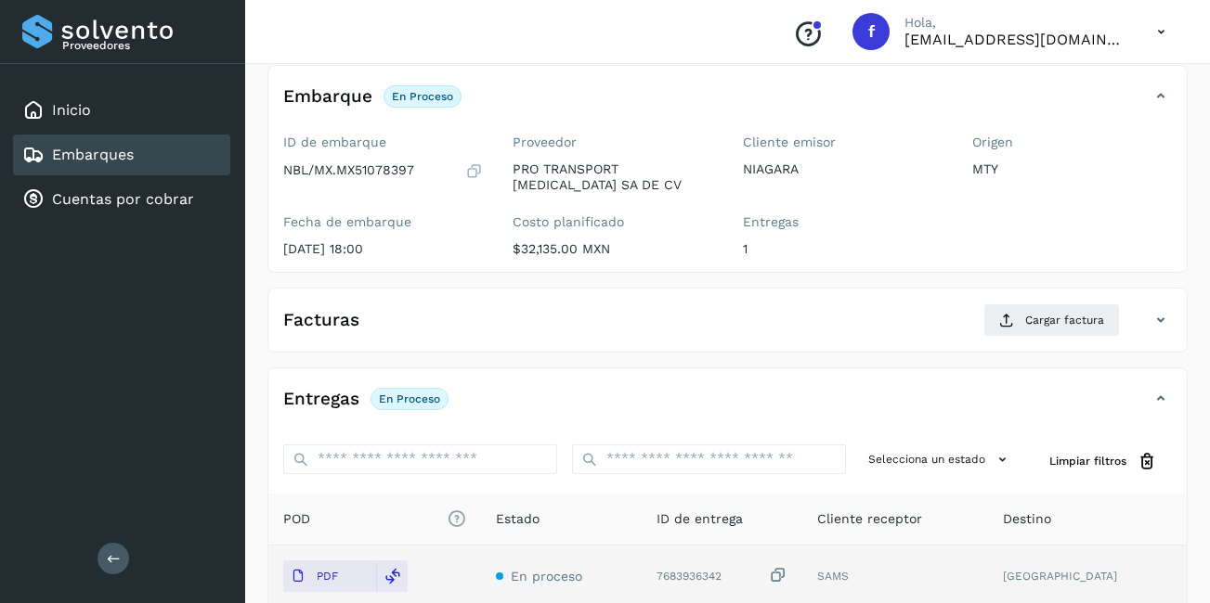
click at [417, 45] on div "Conoce nuestros beneficios f Hola, [EMAIL_ADDRESS][DOMAIN_NAME]" at bounding box center [727, 32] width 965 height 64
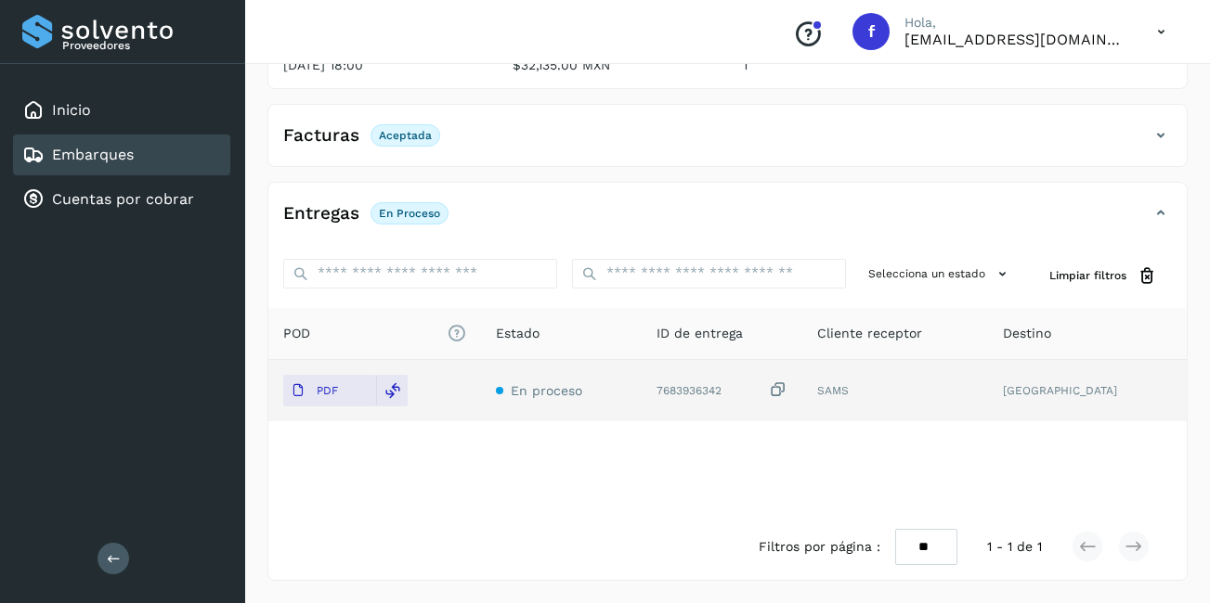
scroll to position [0, 0]
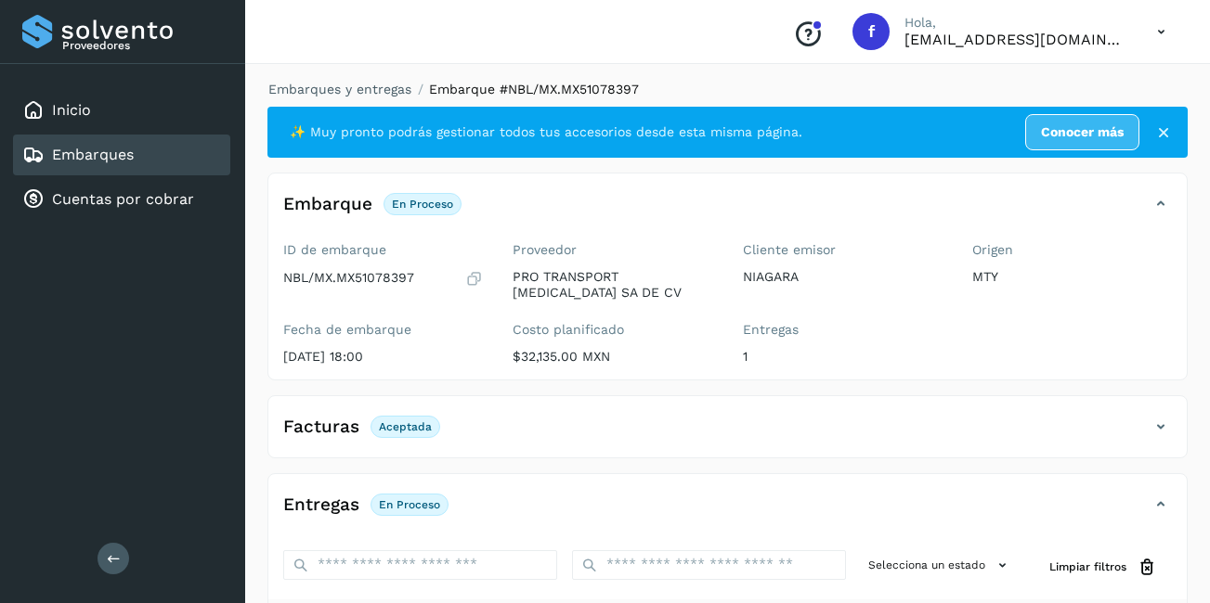
drag, startPoint x: 138, startPoint y: 153, endPoint x: 256, endPoint y: 171, distance: 119.2
click at [139, 152] on div "Embarques" at bounding box center [121, 155] width 217 height 41
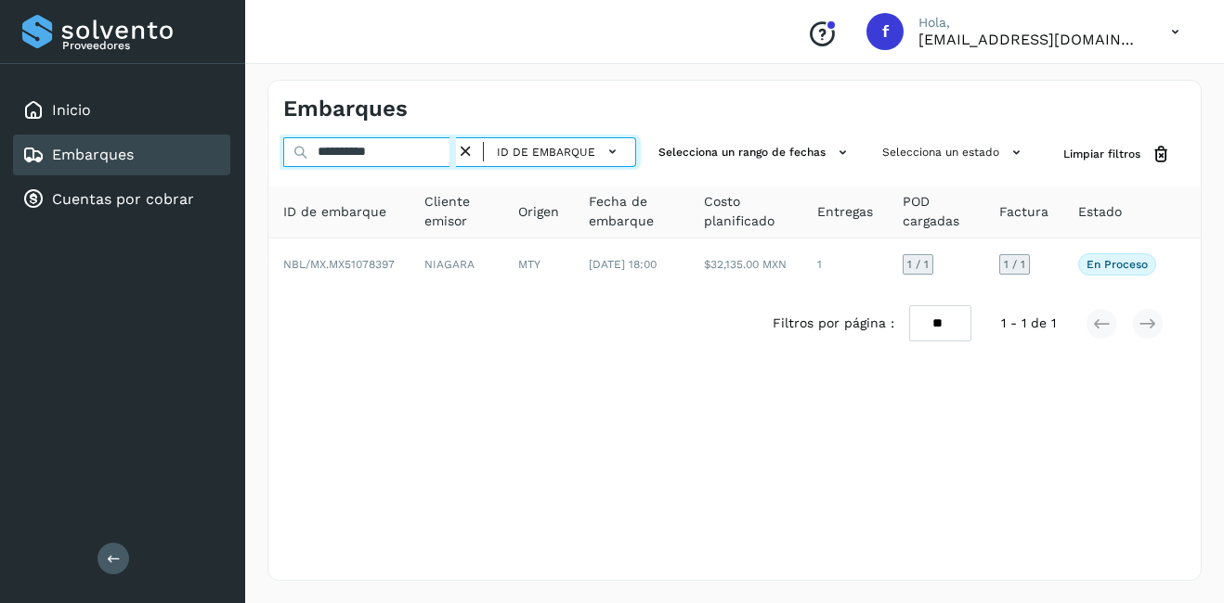
drag, startPoint x: 408, startPoint y: 149, endPoint x: 336, endPoint y: 165, distance: 73.2
click at [336, 165] on input "**********" at bounding box center [369, 152] width 173 height 30
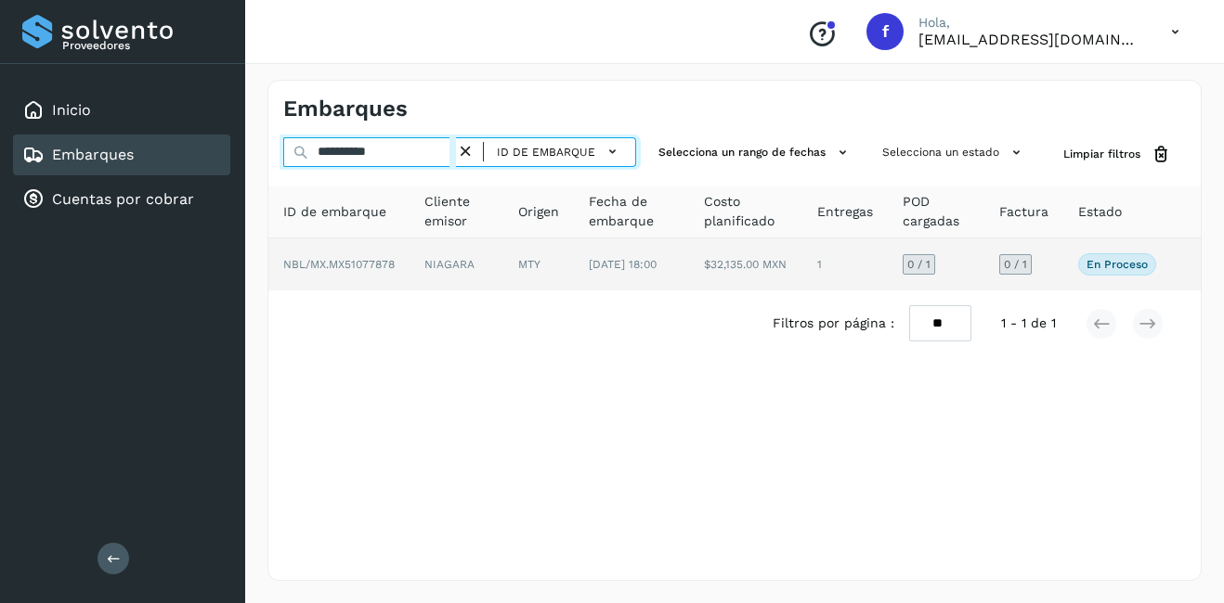
type input "**********"
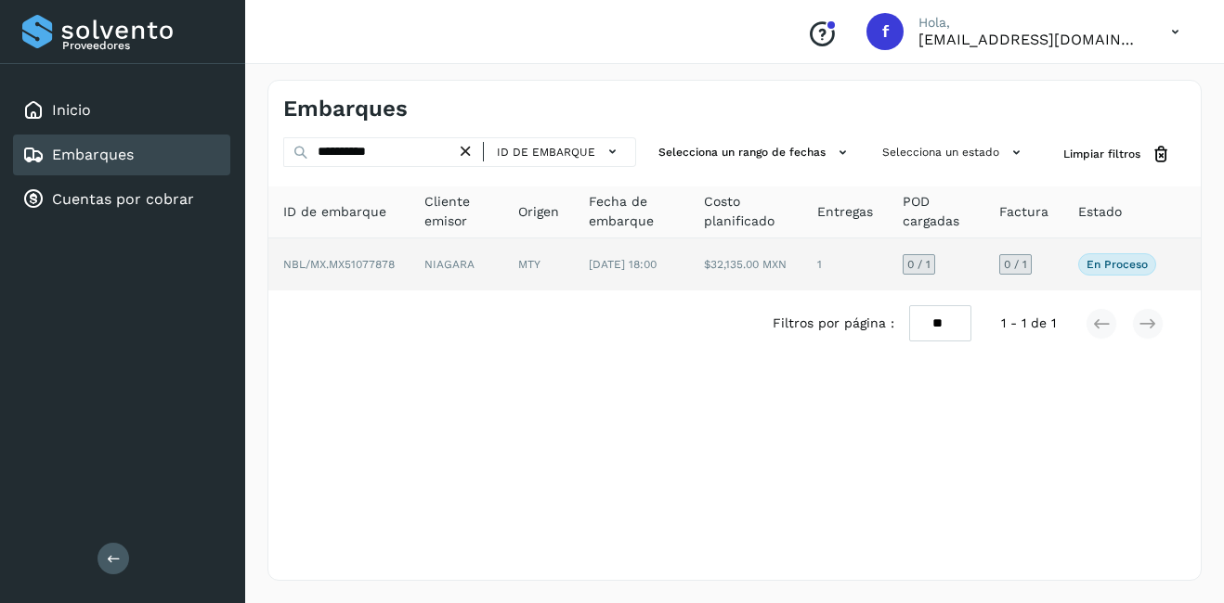
click at [615, 271] on span "[DATE] 18:00" at bounding box center [623, 264] width 68 height 13
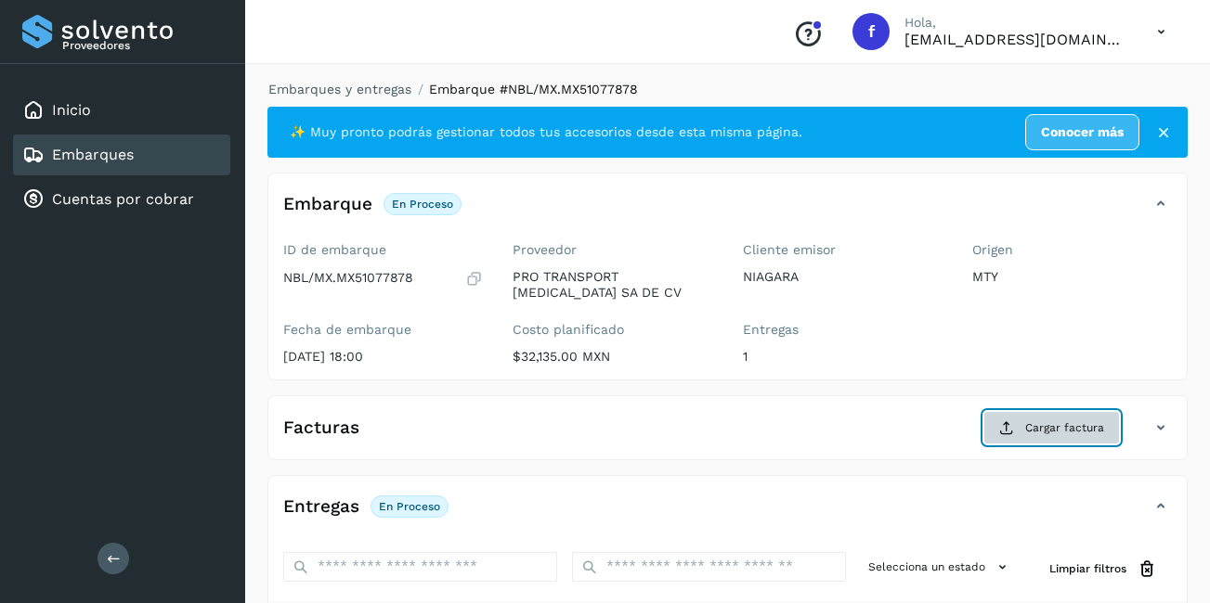
click at [1042, 433] on button "Cargar factura" at bounding box center [1051, 427] width 136 height 33
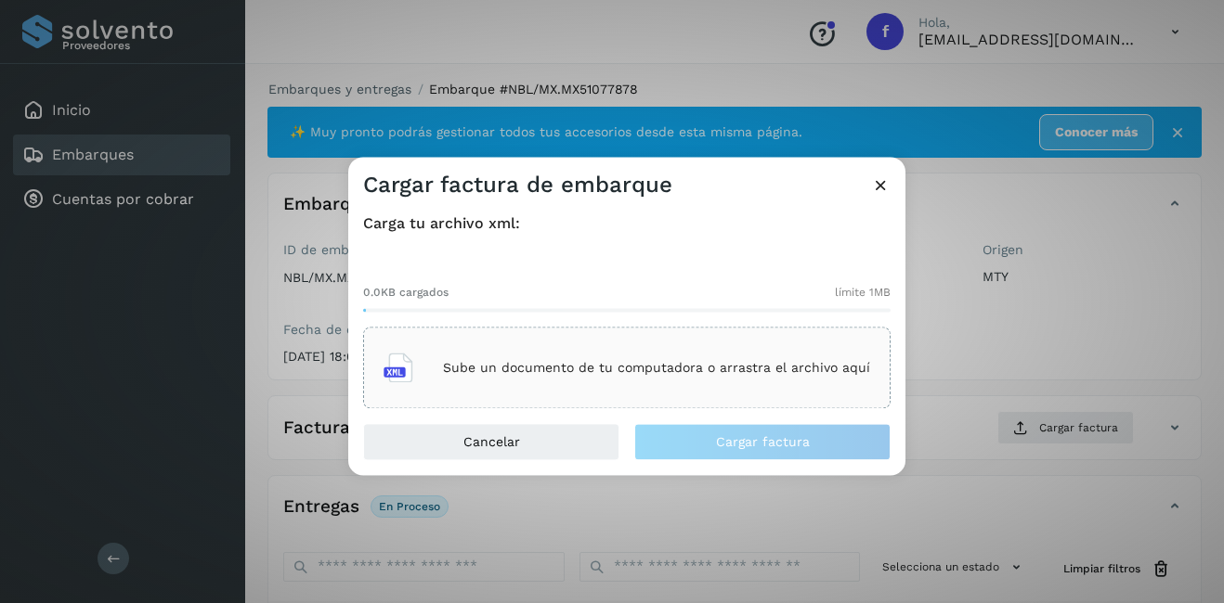
click at [557, 367] on p "Sube un documento de tu computadora o arrastra el archivo aquí" at bounding box center [656, 368] width 427 height 16
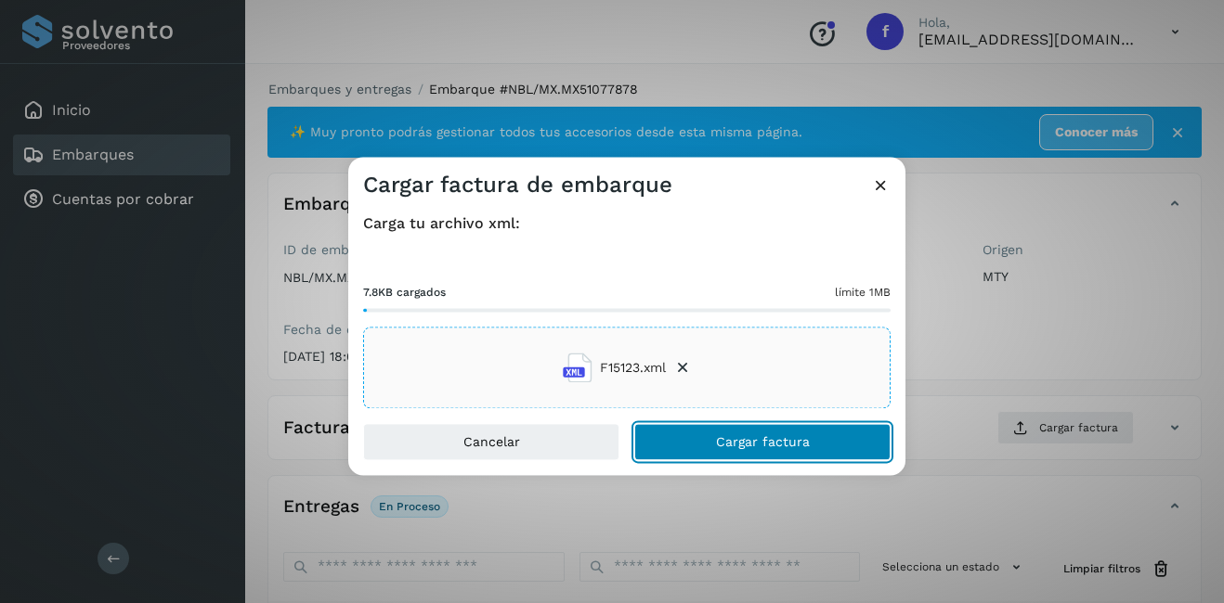
click at [720, 428] on button "Cargar factura" at bounding box center [762, 442] width 256 height 37
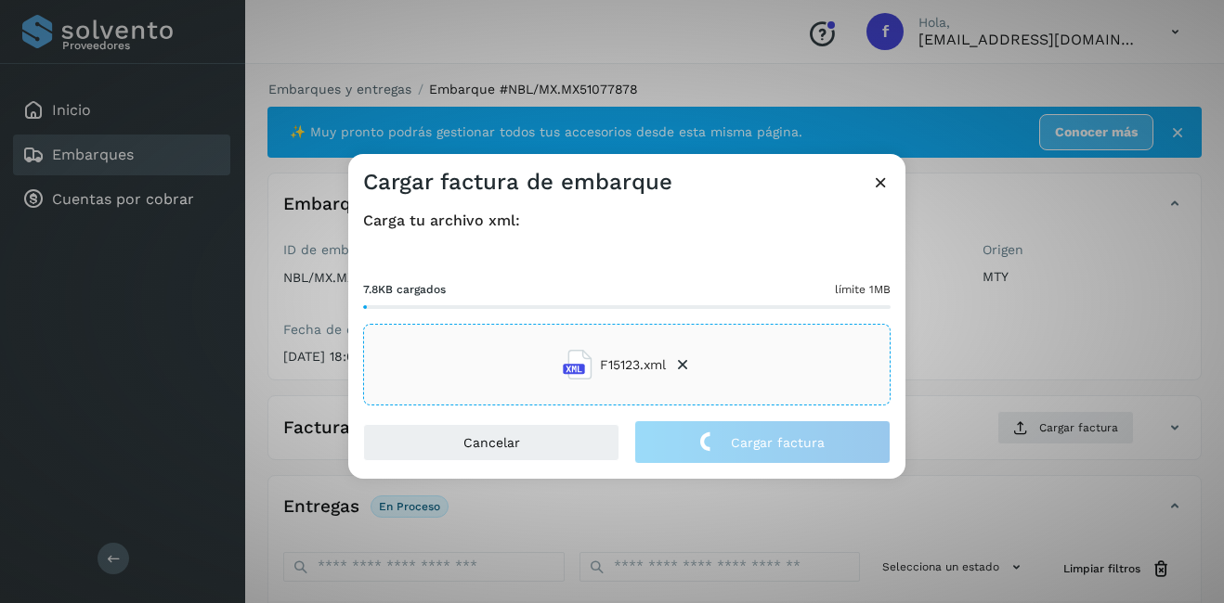
click at [949, 368] on div "Cargar factura de embarque Carga tu archivo xml: 7.8KB cargados límite 1MB F151…" at bounding box center [612, 301] width 1224 height 603
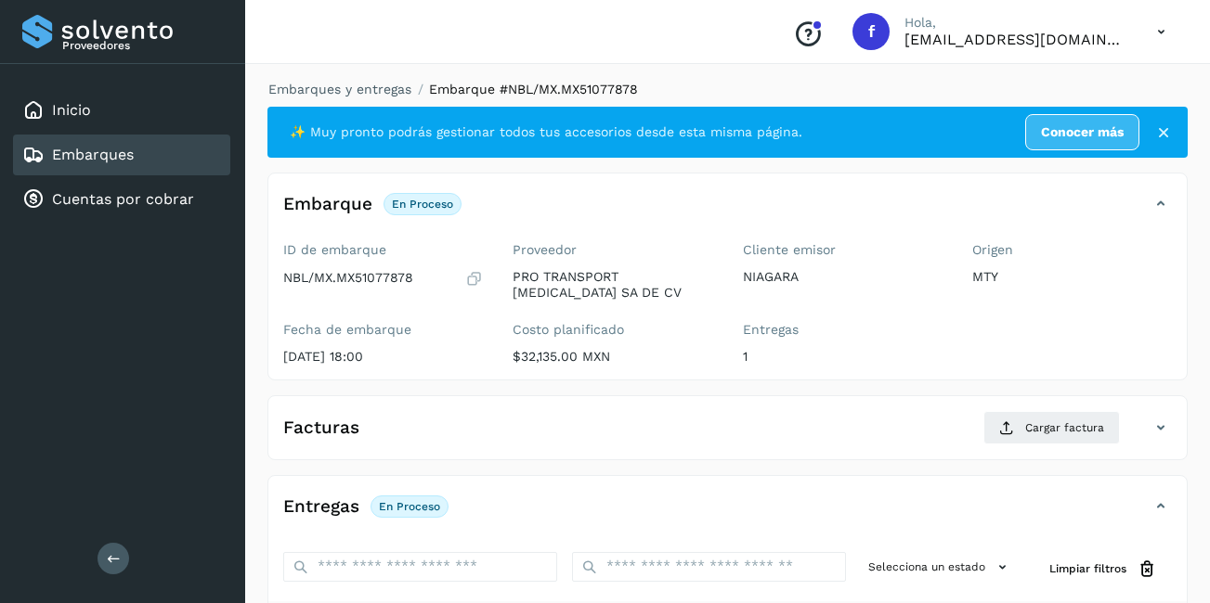
scroll to position [293, 0]
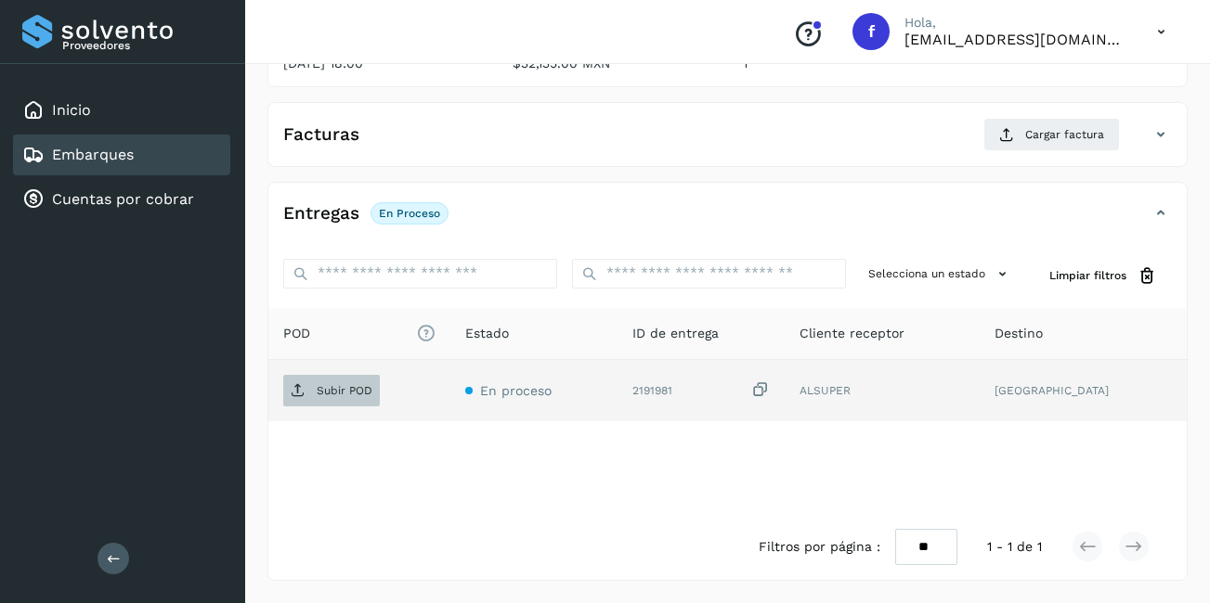
click at [344, 382] on span "Subir POD" at bounding box center [331, 391] width 97 height 30
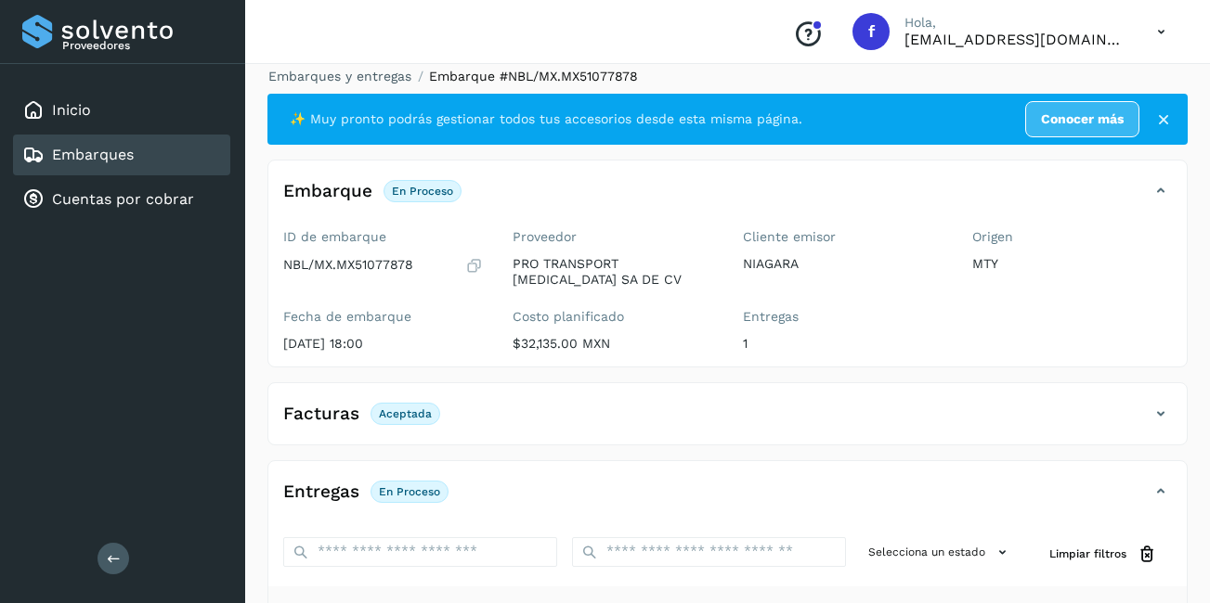
scroll to position [0, 0]
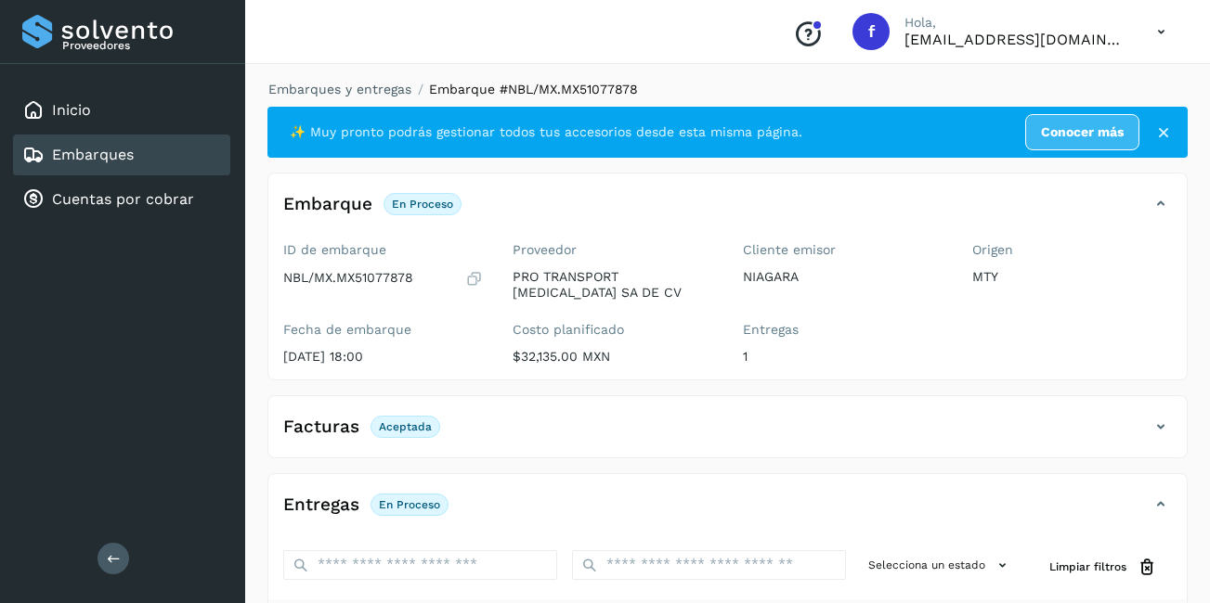
click at [108, 155] on link "Embarques" at bounding box center [93, 155] width 82 height 18
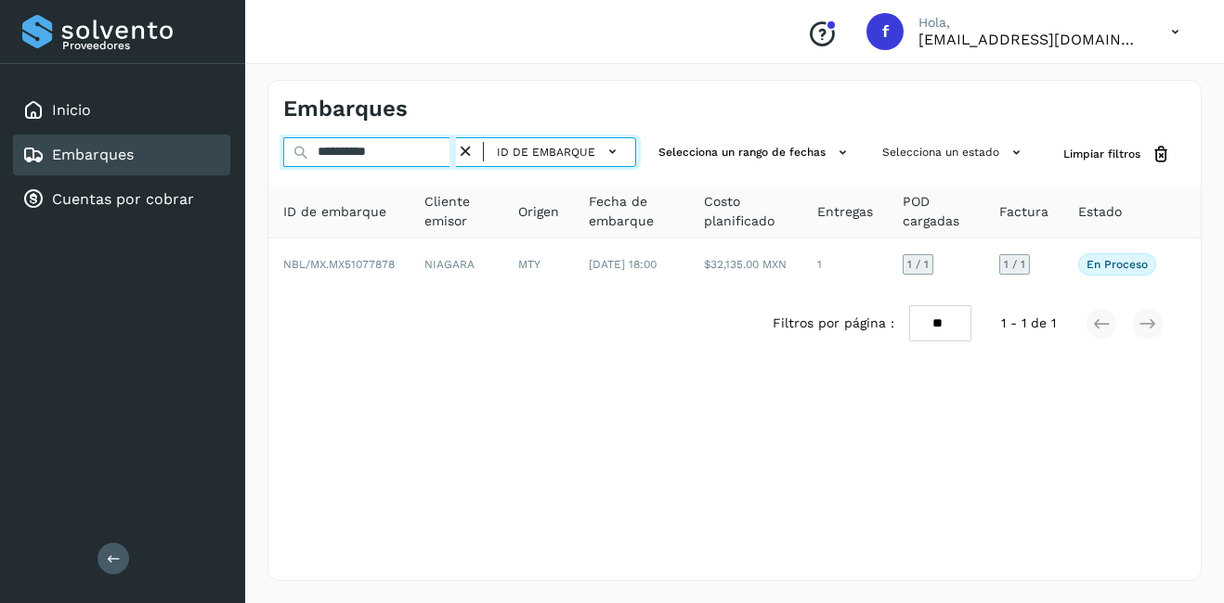
drag, startPoint x: 410, startPoint y: 152, endPoint x: 334, endPoint y: 160, distance: 76.5
click at [334, 160] on input "**********" at bounding box center [369, 152] width 173 height 30
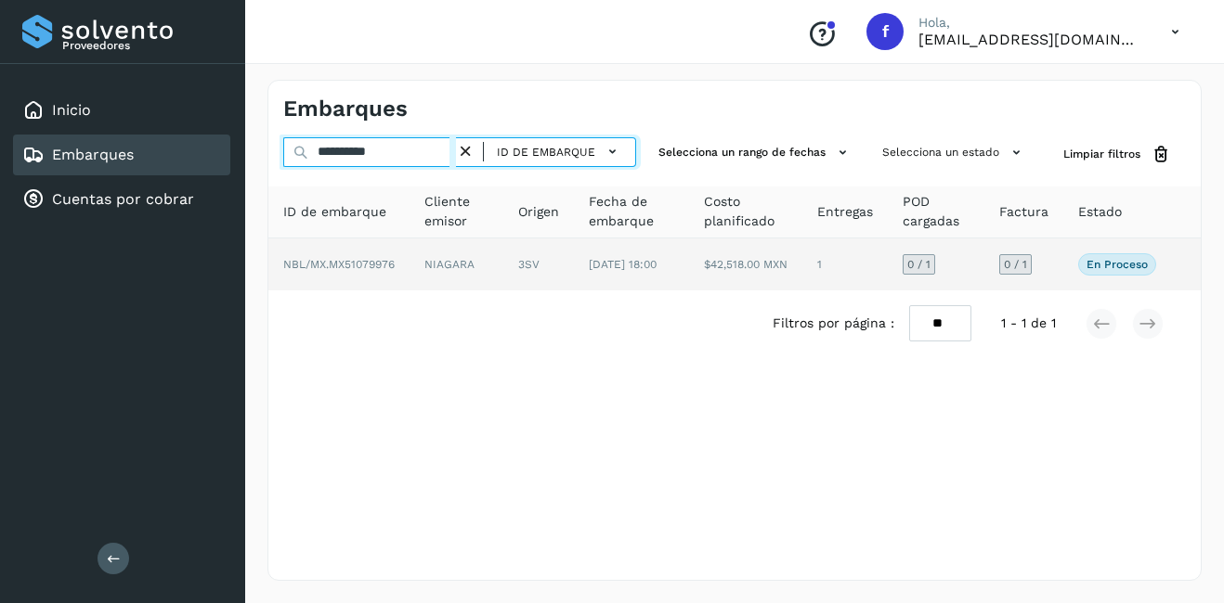
type input "**********"
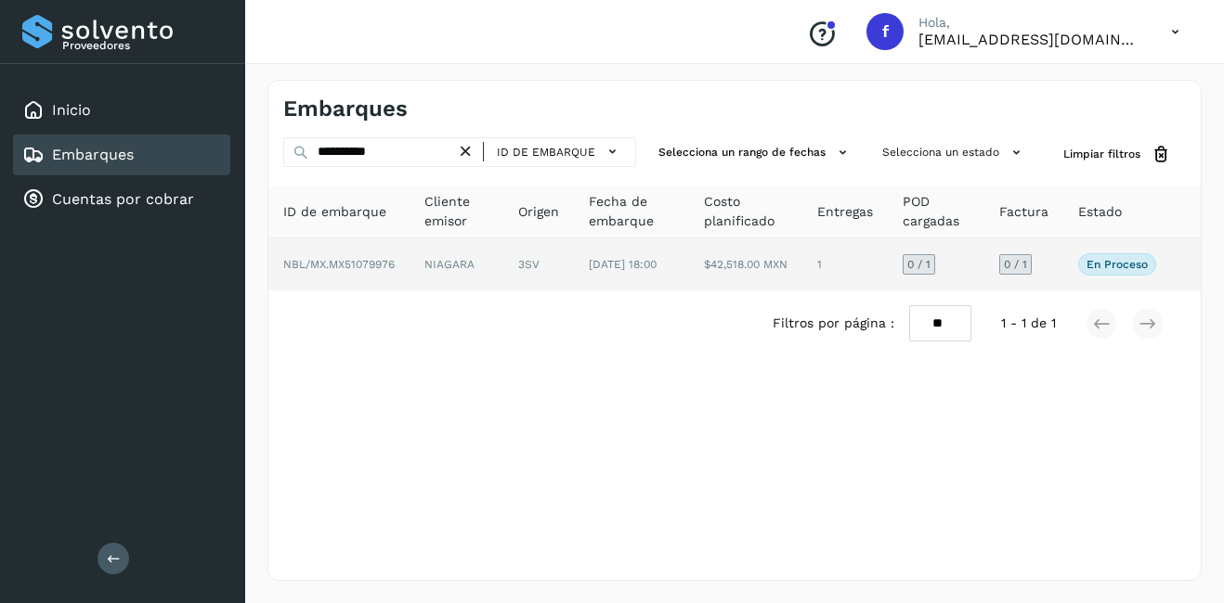
click at [460, 279] on td "NIAGARA" at bounding box center [456, 265] width 94 height 52
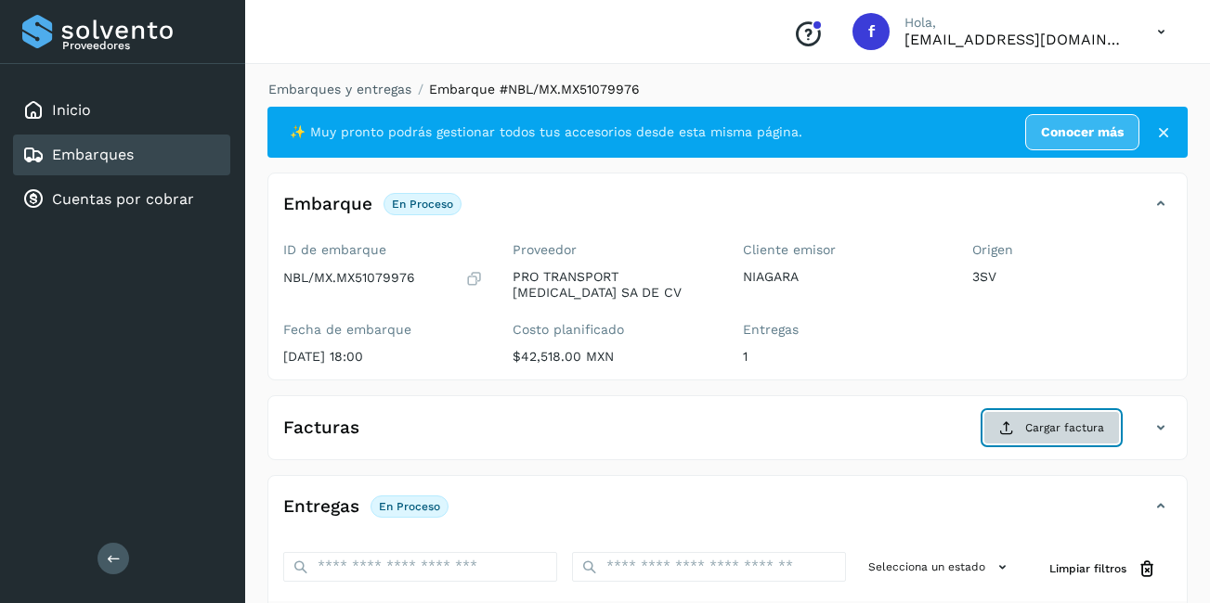
click at [1015, 431] on button "Cargar factura" at bounding box center [1051, 427] width 136 height 33
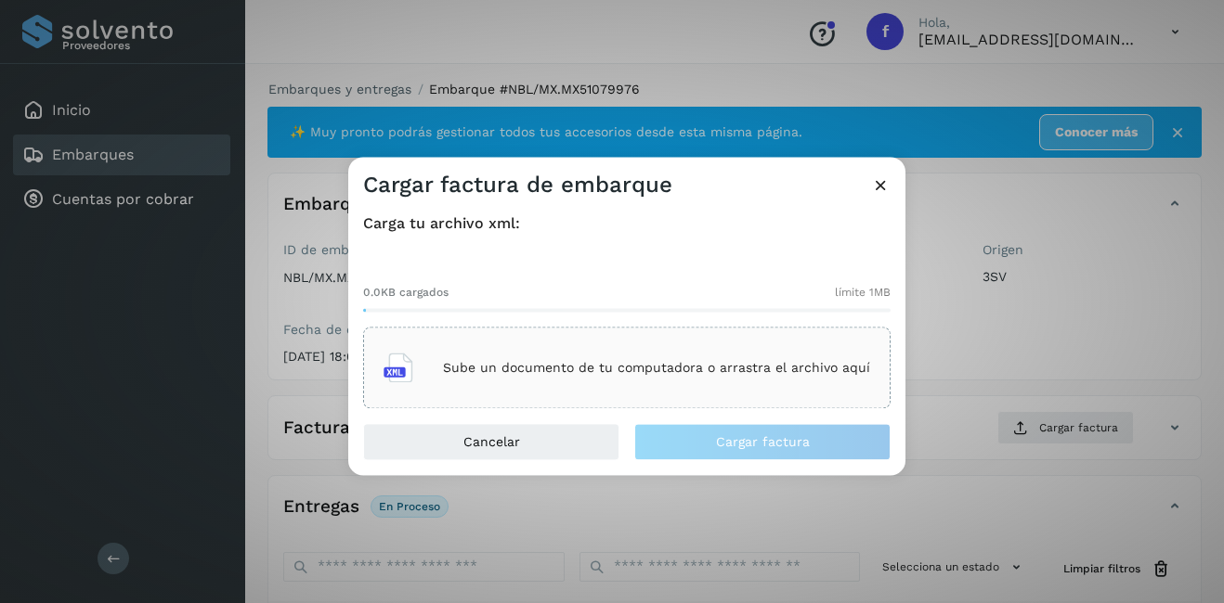
click at [543, 343] on div "Sube un documento de tu computadora o arrastra el archivo aquí" at bounding box center [626, 369] width 527 height 82
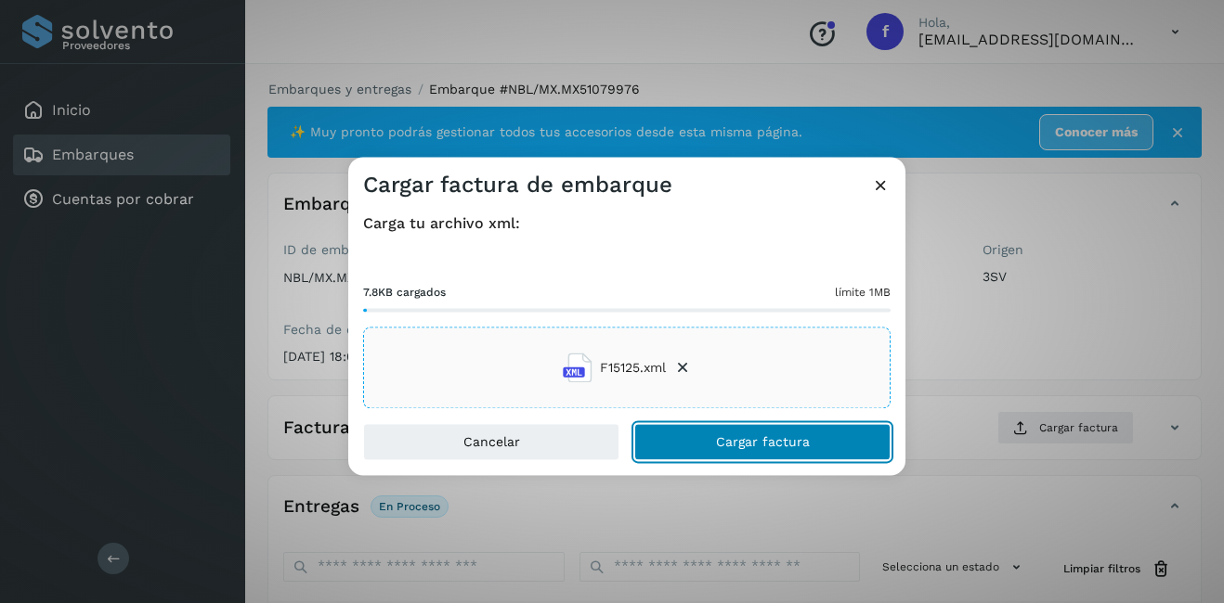
drag, startPoint x: 715, startPoint y: 428, endPoint x: 733, endPoint y: 423, distance: 19.1
click at [716, 429] on button "Cargar factura" at bounding box center [762, 442] width 256 height 37
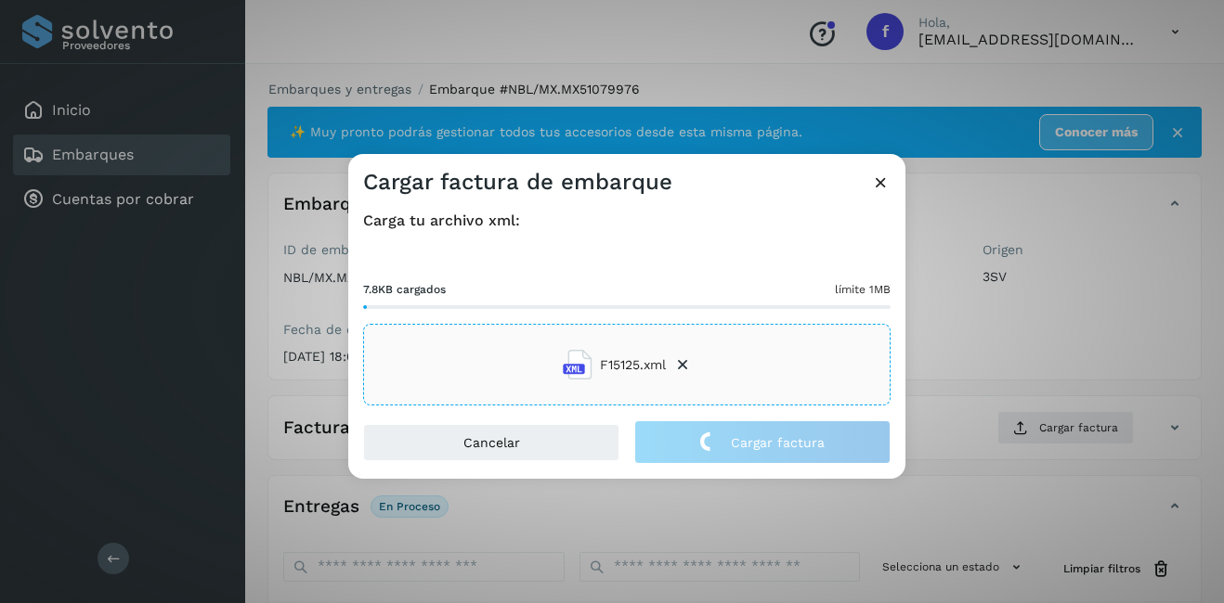
drag, startPoint x: 1053, startPoint y: 349, endPoint x: 1043, endPoint y: 348, distance: 9.3
click at [1052, 349] on div "Cargar factura de embarque Carga tu archivo xml: 7.8KB cargados límite 1MB F151…" at bounding box center [612, 301] width 1224 height 603
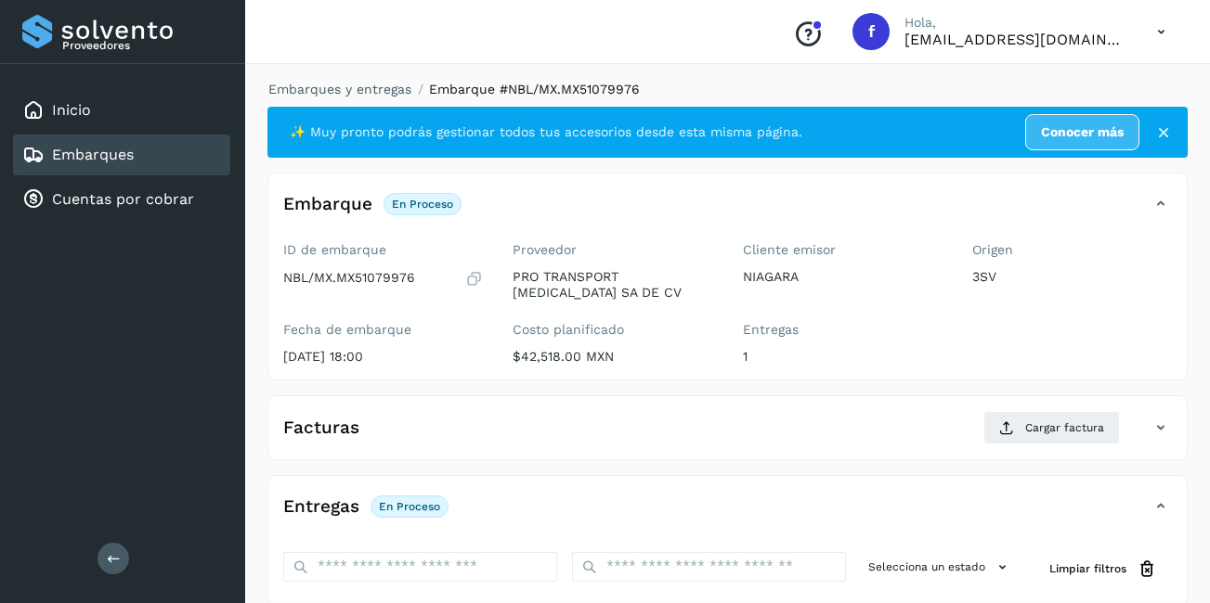
scroll to position [293, 0]
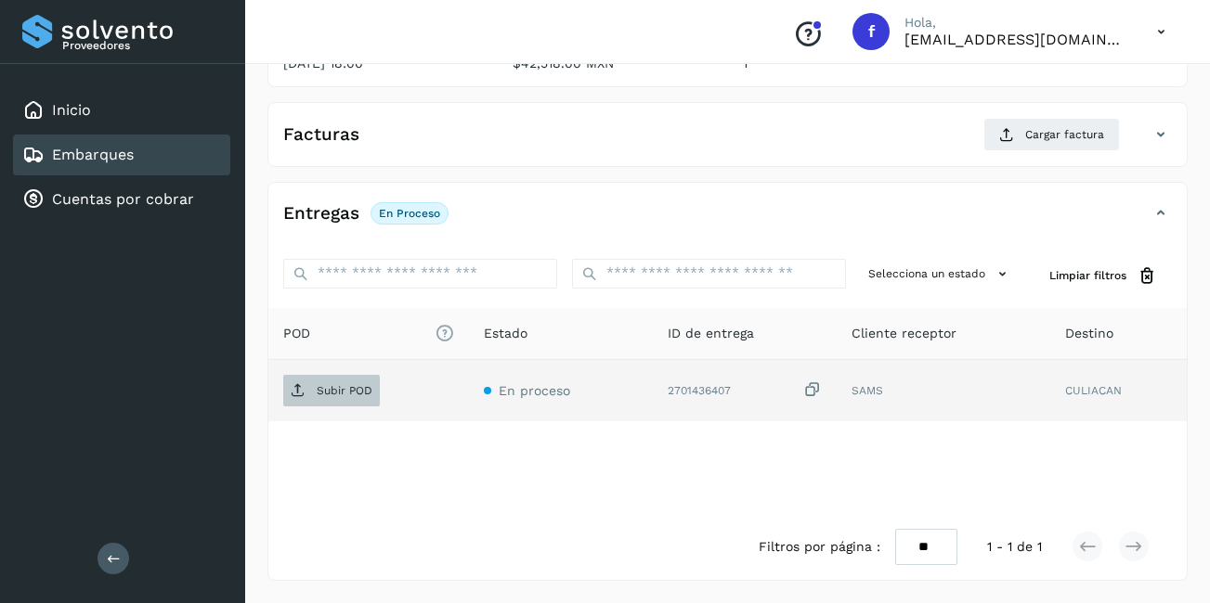
click at [352, 376] on span "Subir POD" at bounding box center [331, 391] width 97 height 30
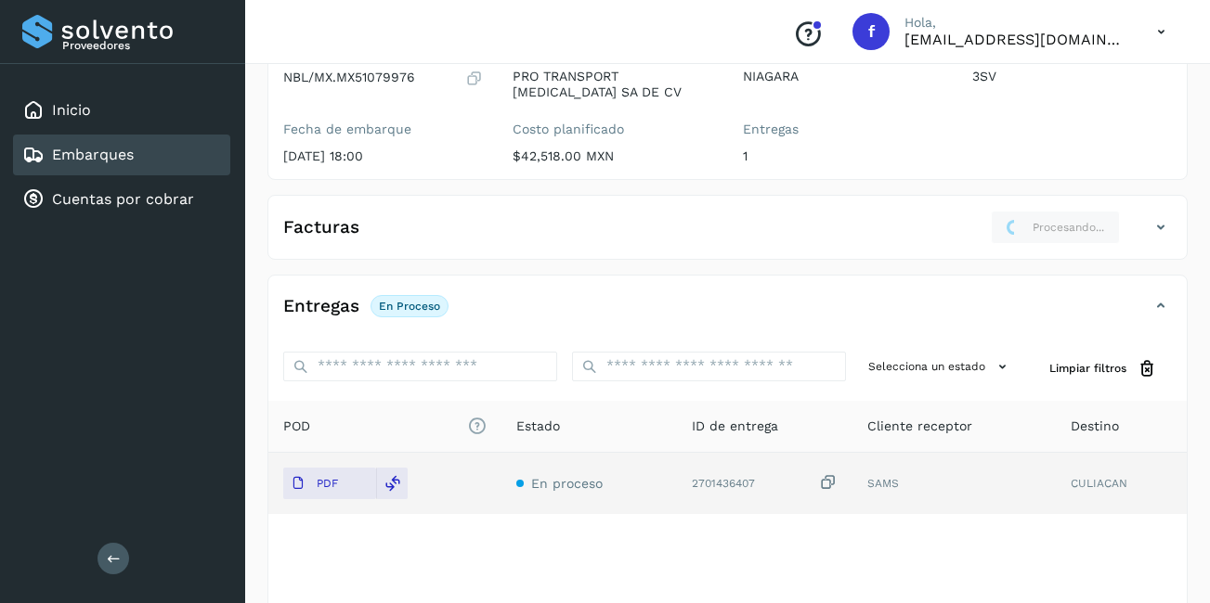
scroll to position [15, 0]
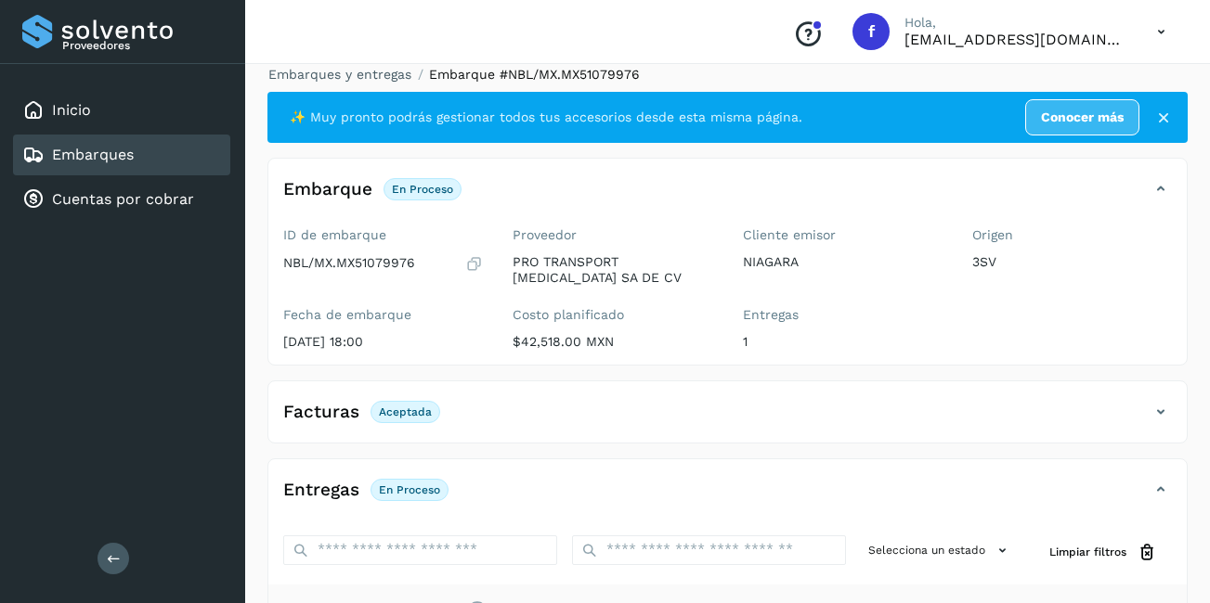
click at [164, 147] on div "Embarques" at bounding box center [121, 155] width 217 height 41
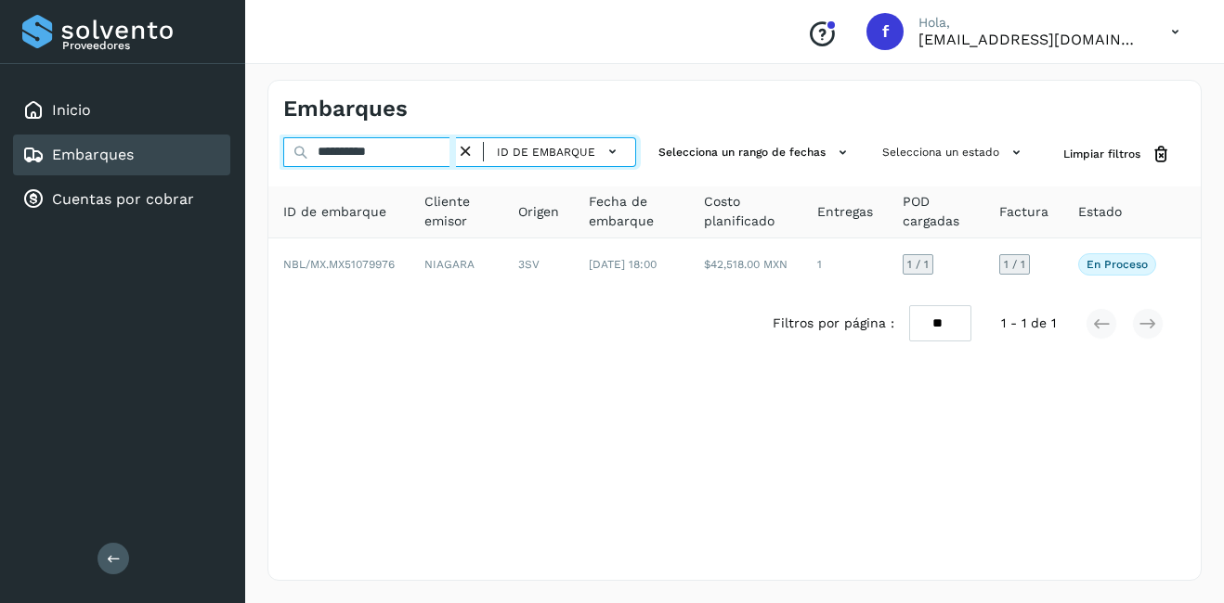
drag, startPoint x: 398, startPoint y: 161, endPoint x: 334, endPoint y: 170, distance: 64.7
click at [334, 170] on div "**********" at bounding box center [459, 154] width 353 height 34
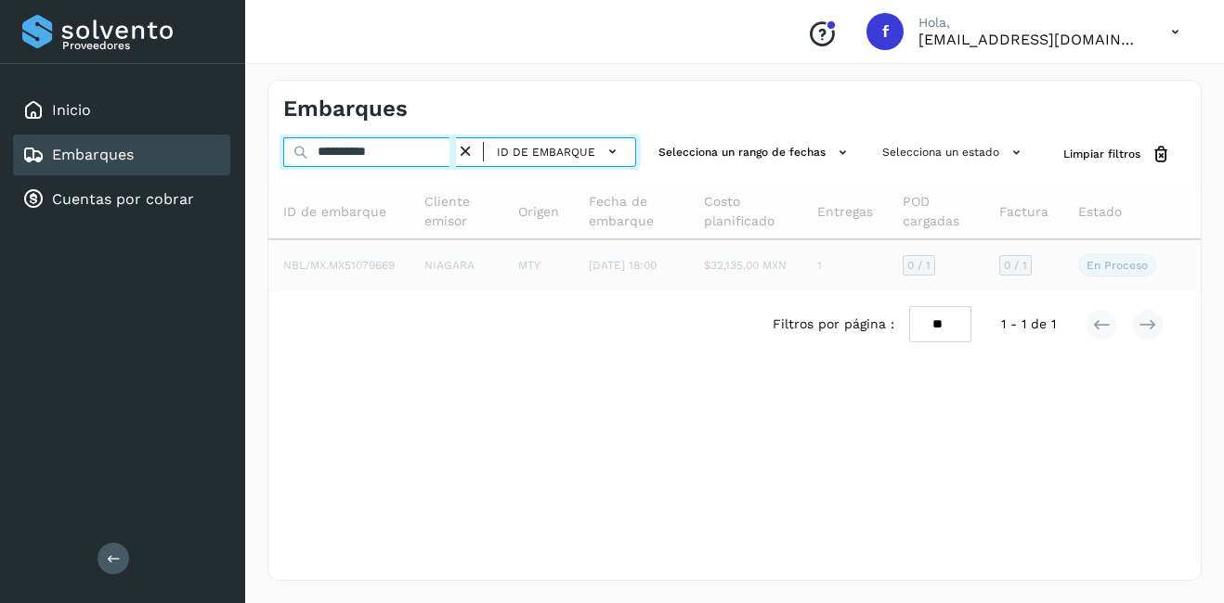
type input "**********"
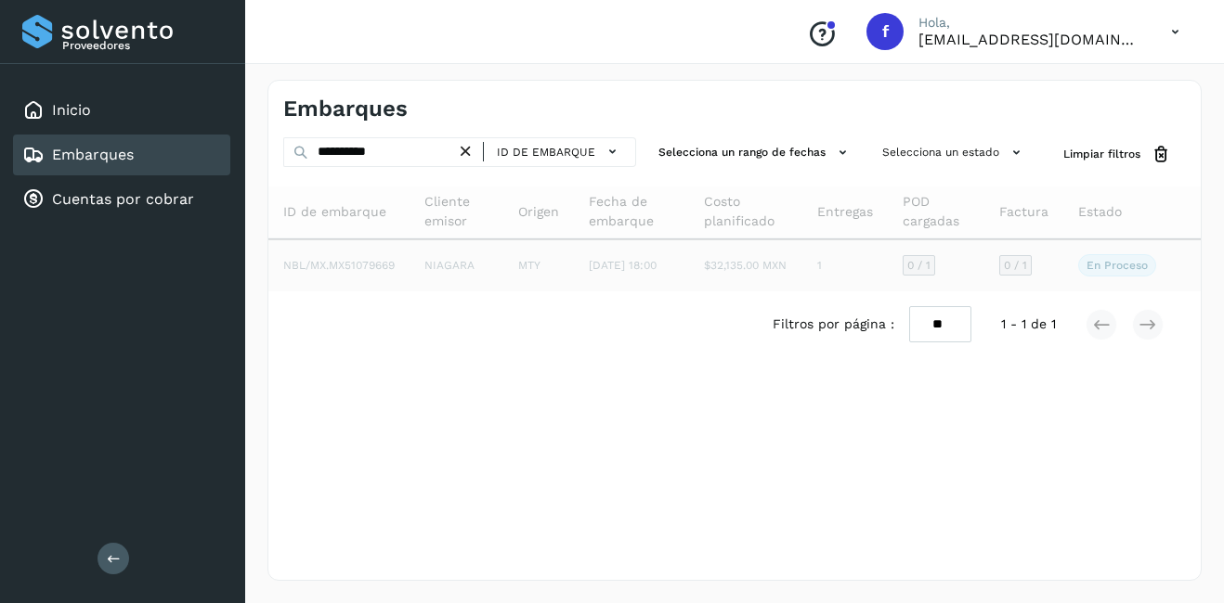
click at [393, 272] on span "NBL/MX.MX51079669" at bounding box center [338, 265] width 111 height 13
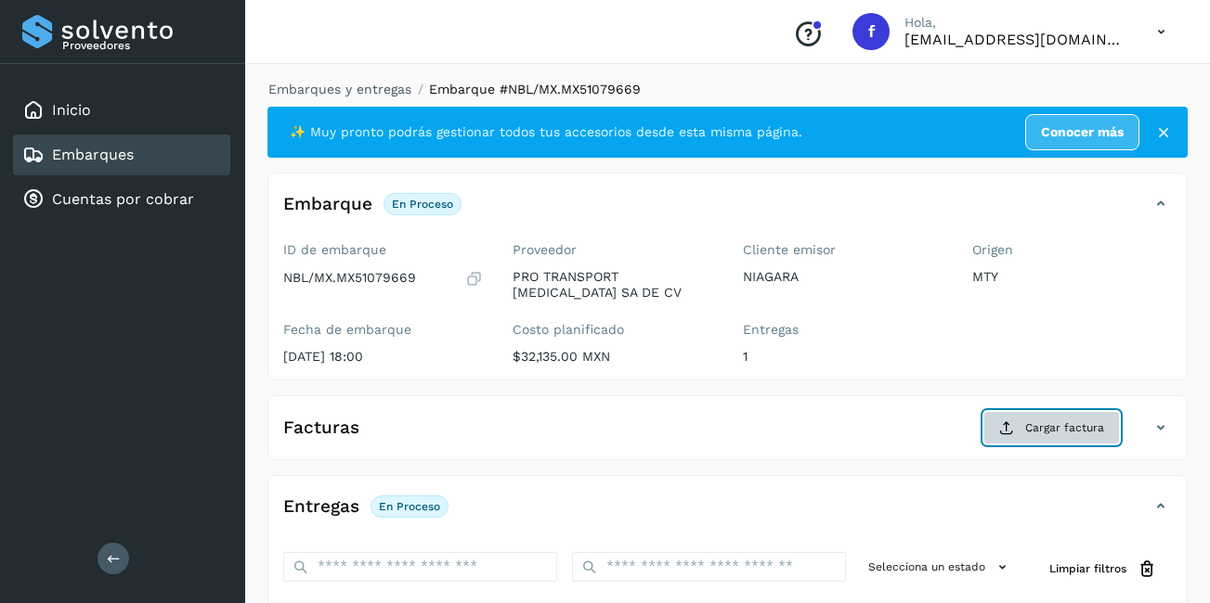
click at [1043, 427] on span "Cargar factura" at bounding box center [1064, 428] width 79 height 17
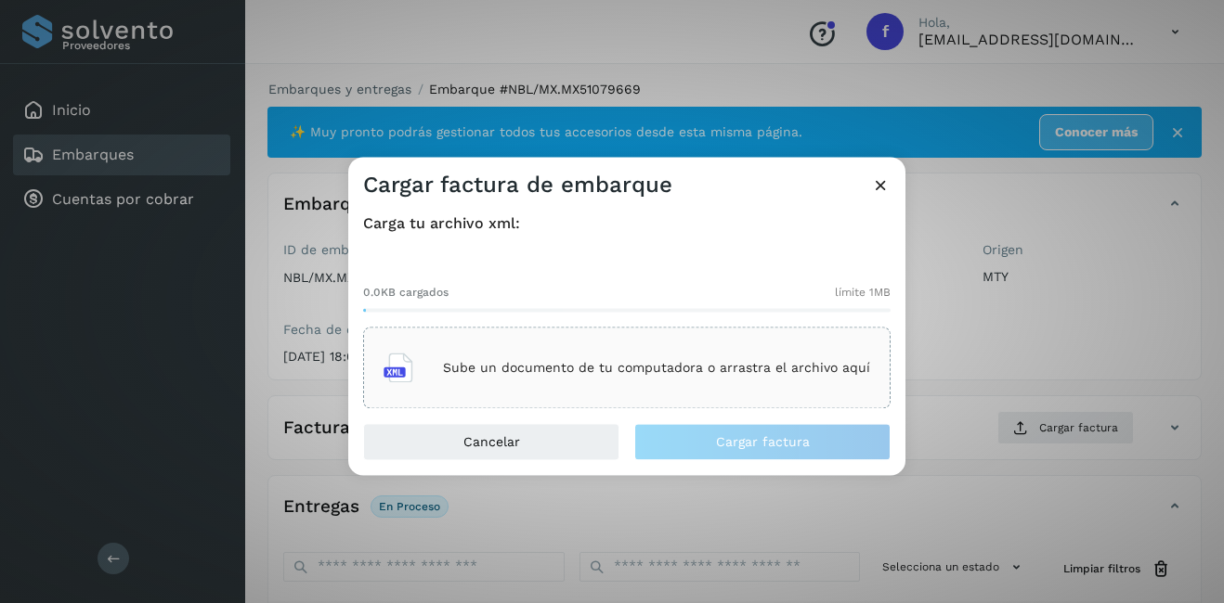
click at [662, 329] on div "Sube un documento de tu computadora o arrastra el archivo aquí" at bounding box center [626, 369] width 527 height 82
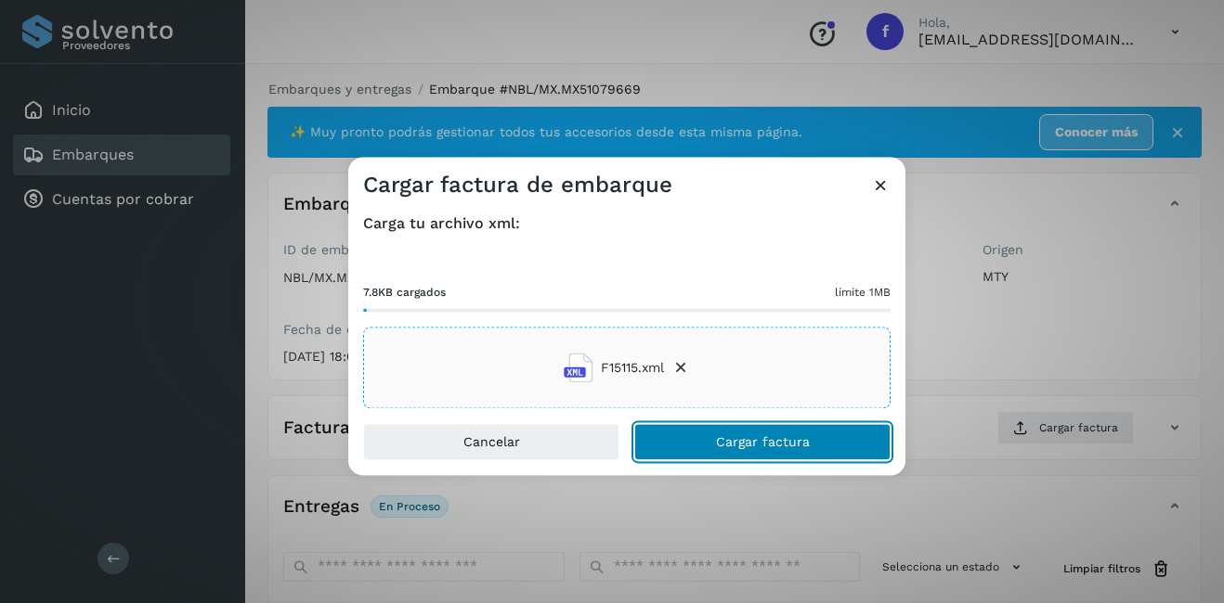
click at [742, 446] on span "Cargar factura" at bounding box center [763, 442] width 94 height 13
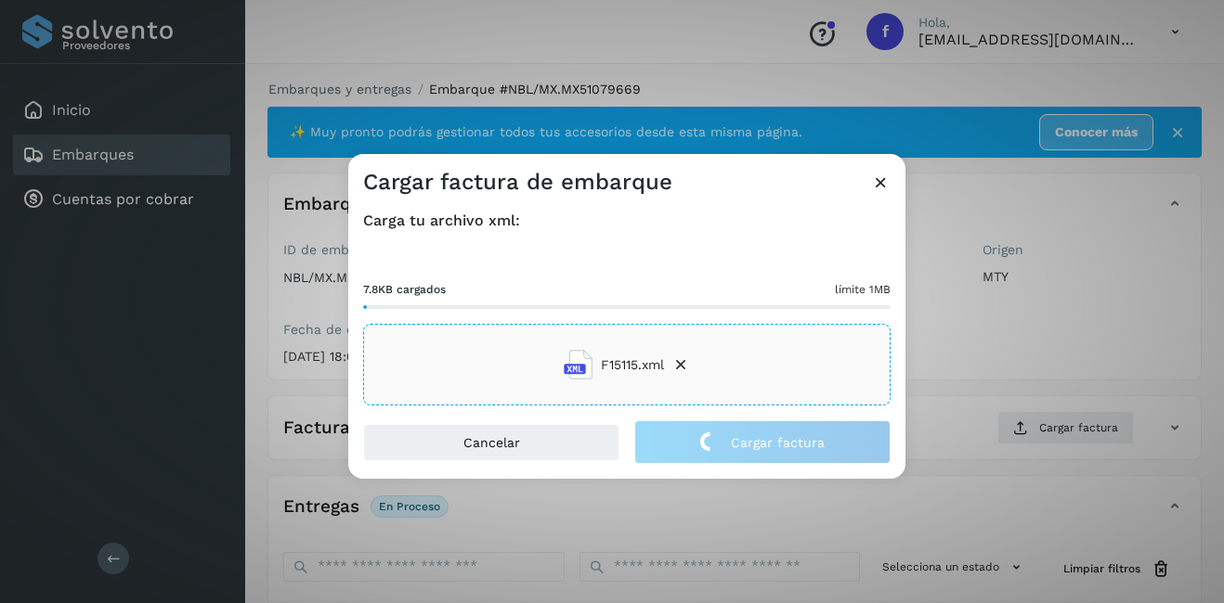
click at [985, 355] on div "Cargar factura de embarque Carga tu archivo xml: 7.8KB cargados límite 1MB F151…" at bounding box center [612, 301] width 1224 height 603
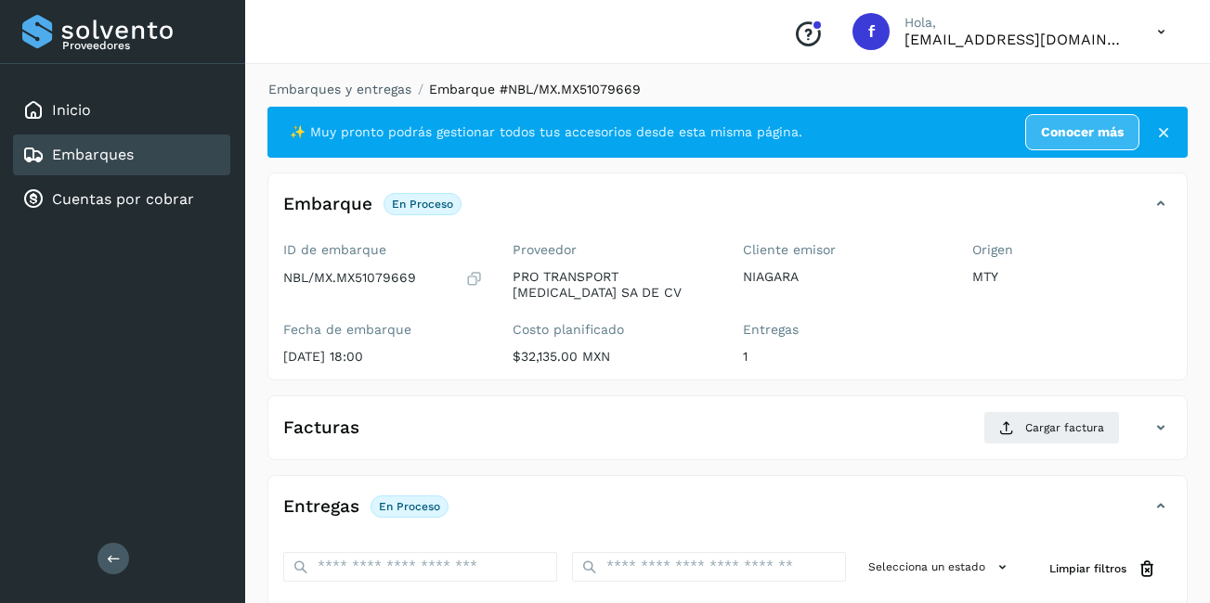
scroll to position [293, 0]
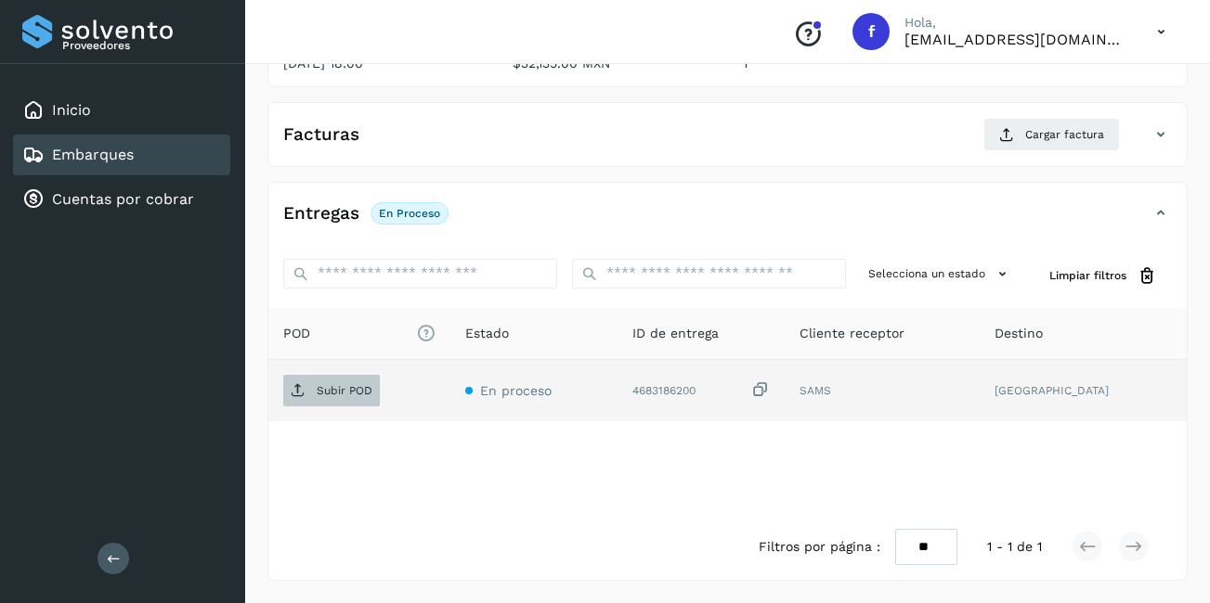
click at [344, 390] on p "Subir POD" at bounding box center [345, 390] width 56 height 13
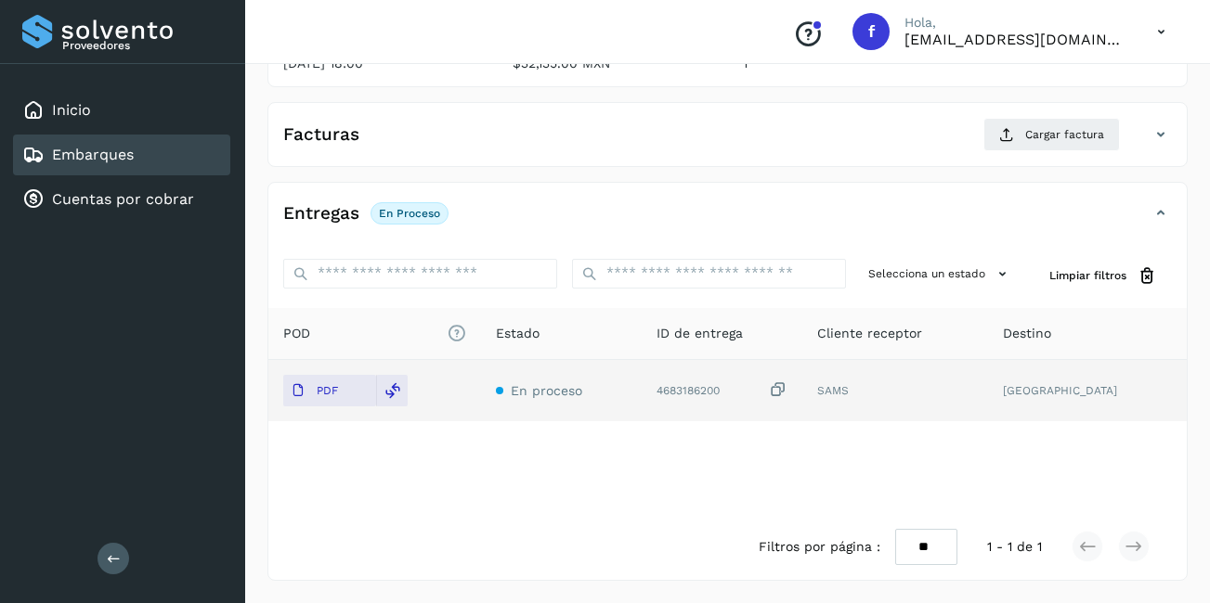
scroll to position [0, 0]
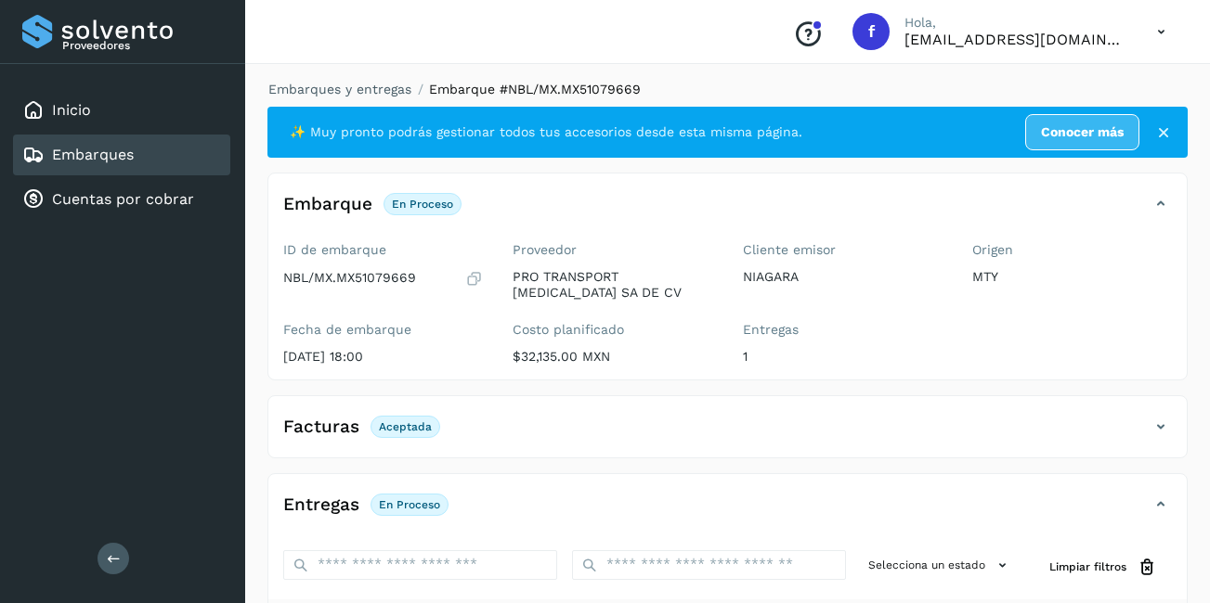
click at [133, 157] on link "Embarques" at bounding box center [93, 155] width 82 height 18
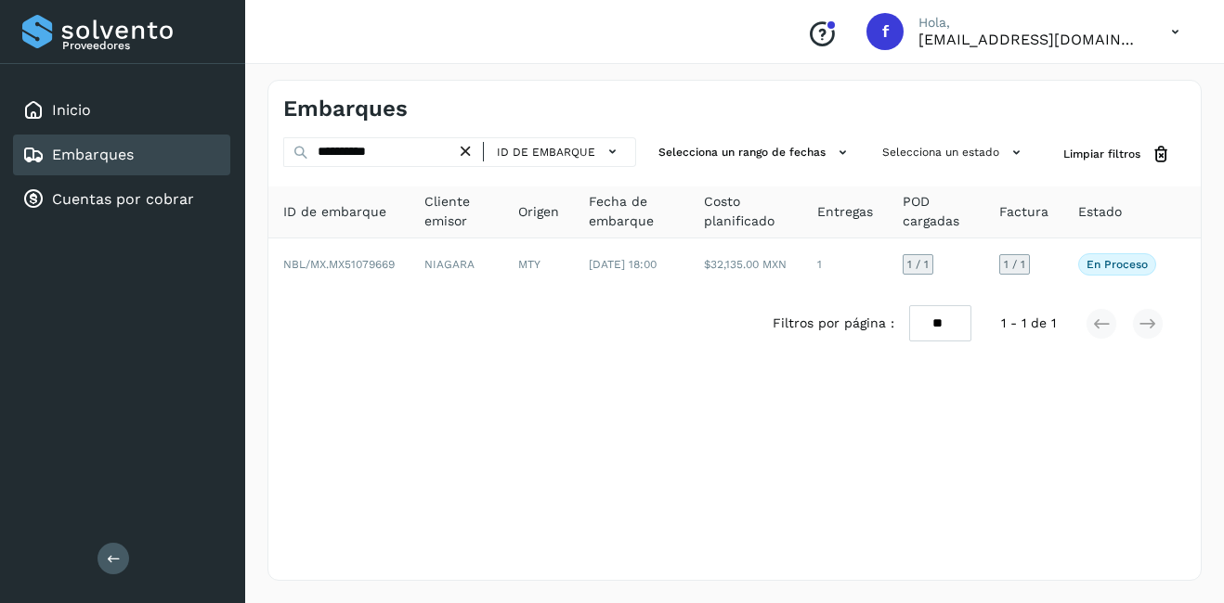
click at [468, 159] on icon at bounding box center [465, 151] width 19 height 19
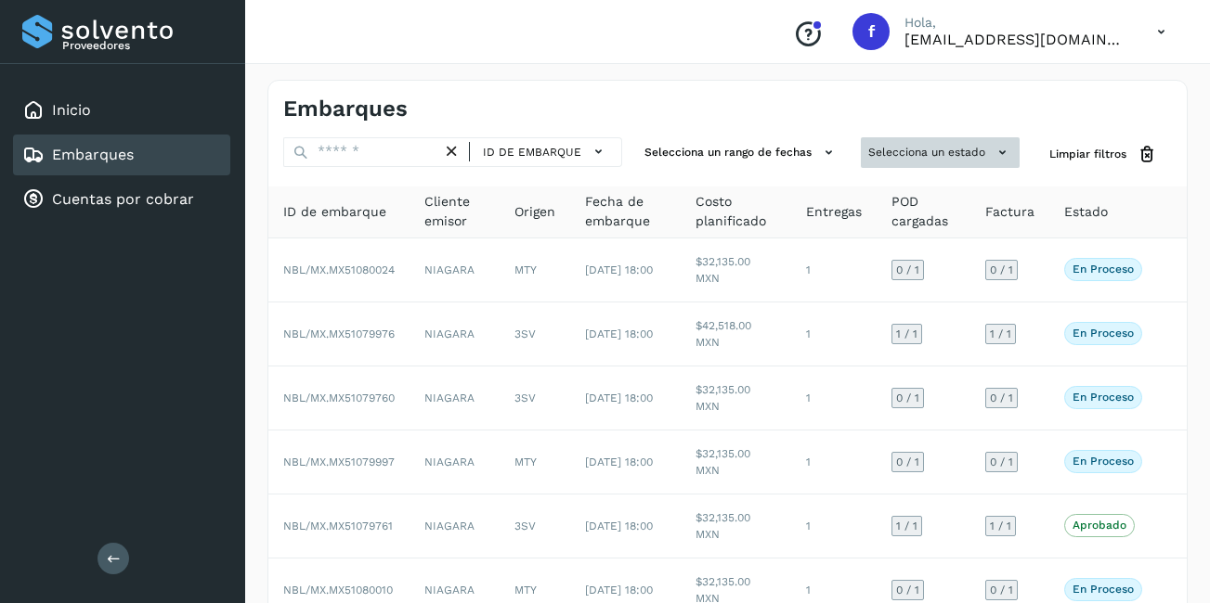
click at [930, 143] on button "Selecciona un estado" at bounding box center [940, 152] width 159 height 31
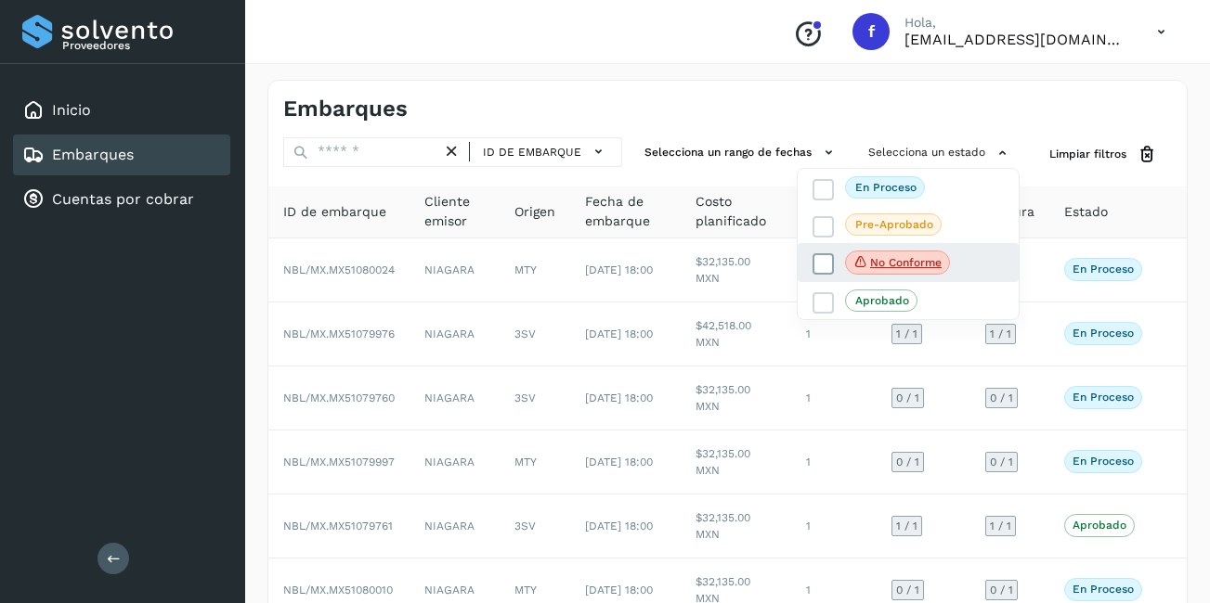
click at [921, 256] on p "No conforme" at bounding box center [905, 262] width 71 height 13
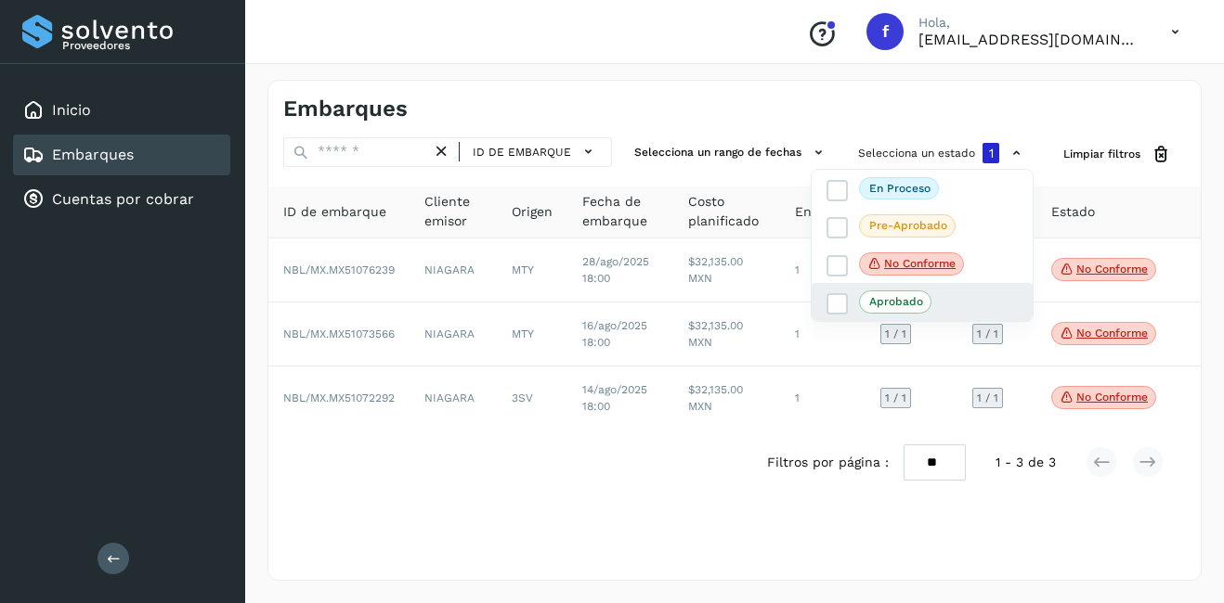
click at [872, 289] on div "Aprobado" at bounding box center [921, 301] width 221 height 37
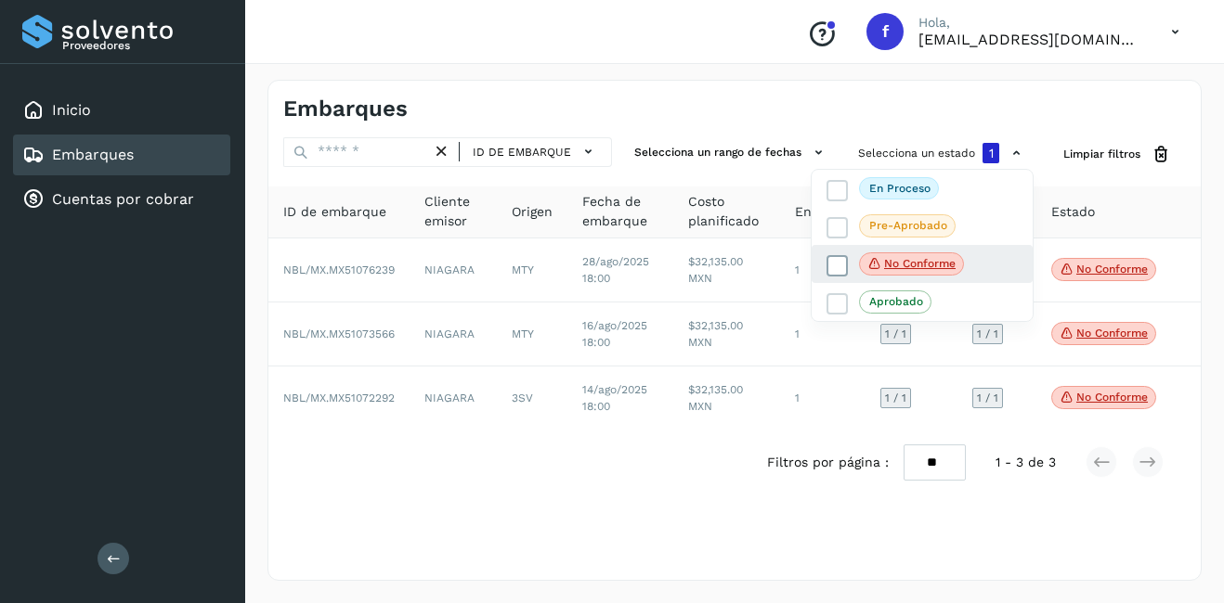
click at [855, 269] on label "No conforme" at bounding box center [894, 265] width 137 height 24
